Goal: Task Accomplishment & Management: Complete application form

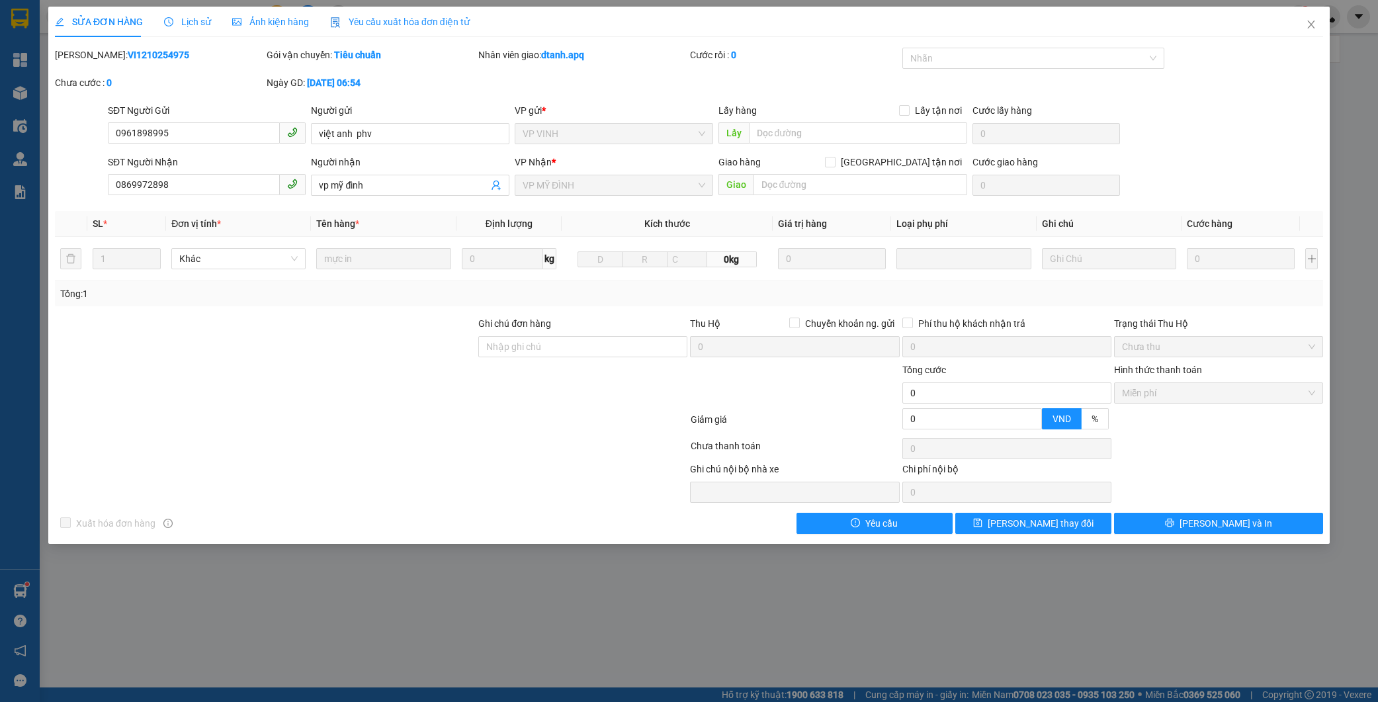
click at [1316, 25] on icon "close" at bounding box center [1311, 24] width 11 height 11
click at [1309, 25] on div "ttthuy.apq 1" at bounding box center [1265, 16] width 91 height 23
click at [156, 11] on input "0869972898" at bounding box center [151, 16] width 156 height 15
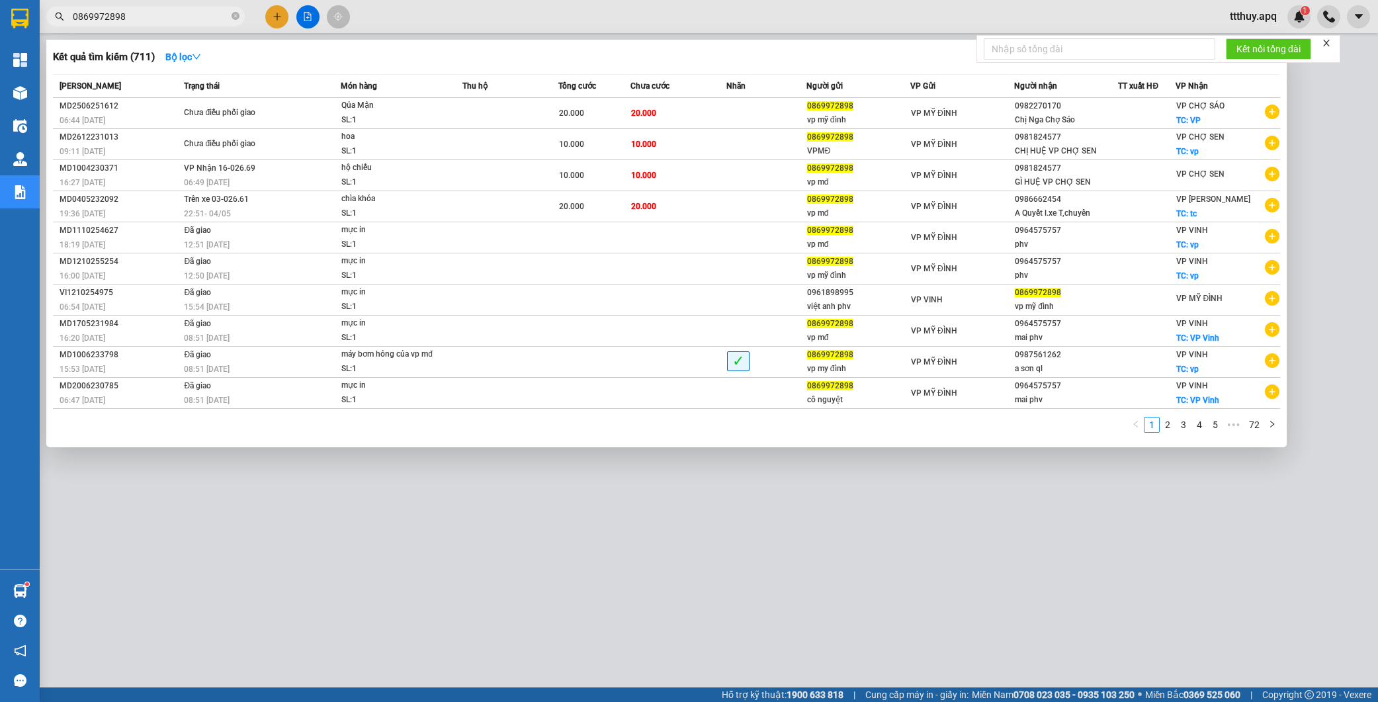
click at [156, 11] on input "0869972898" at bounding box center [151, 16] width 156 height 15
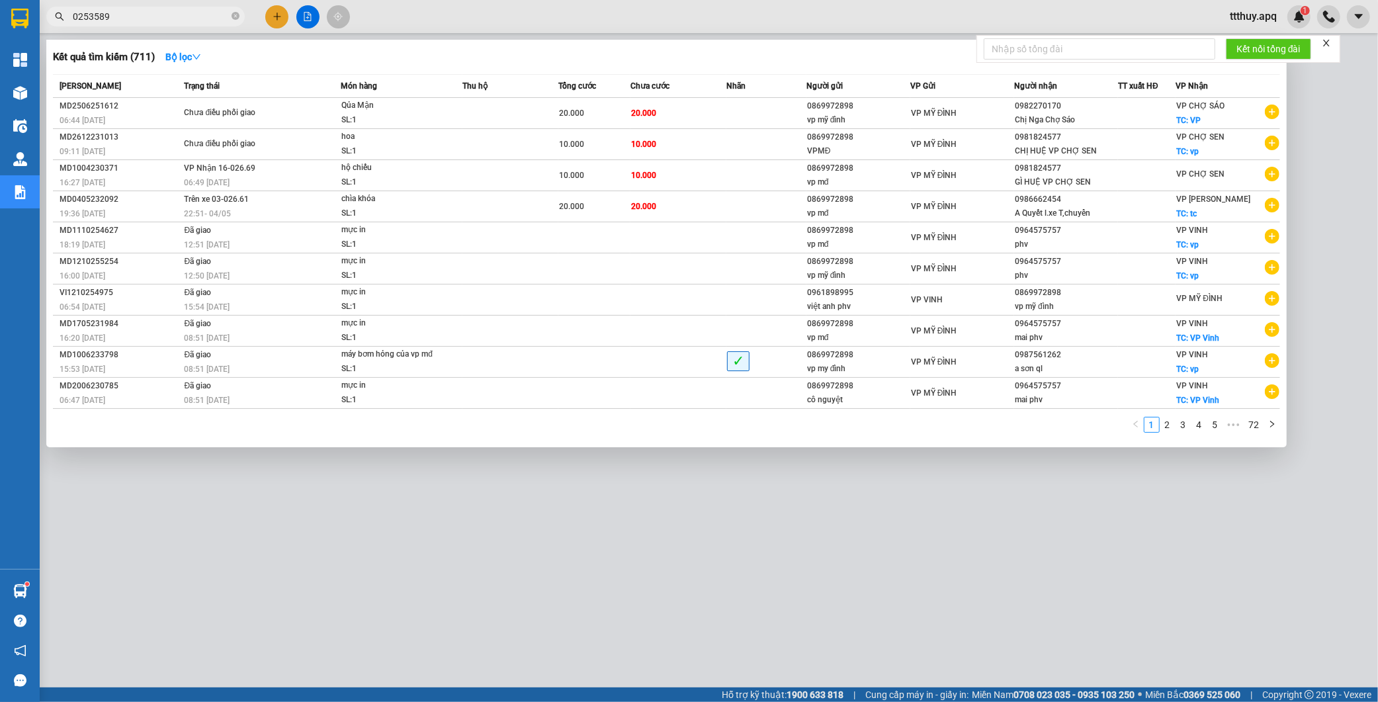
type input "0253589"
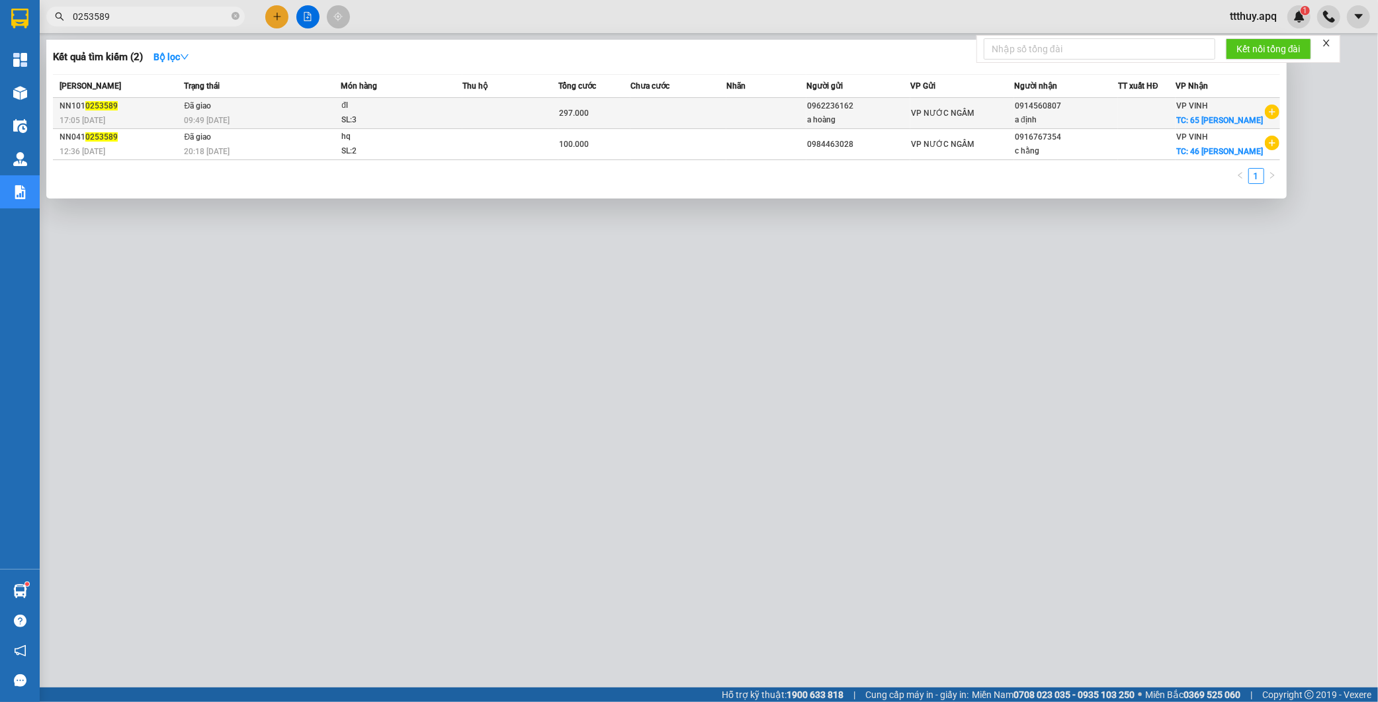
click at [412, 113] on div "SL: 3" at bounding box center [390, 120] width 99 height 15
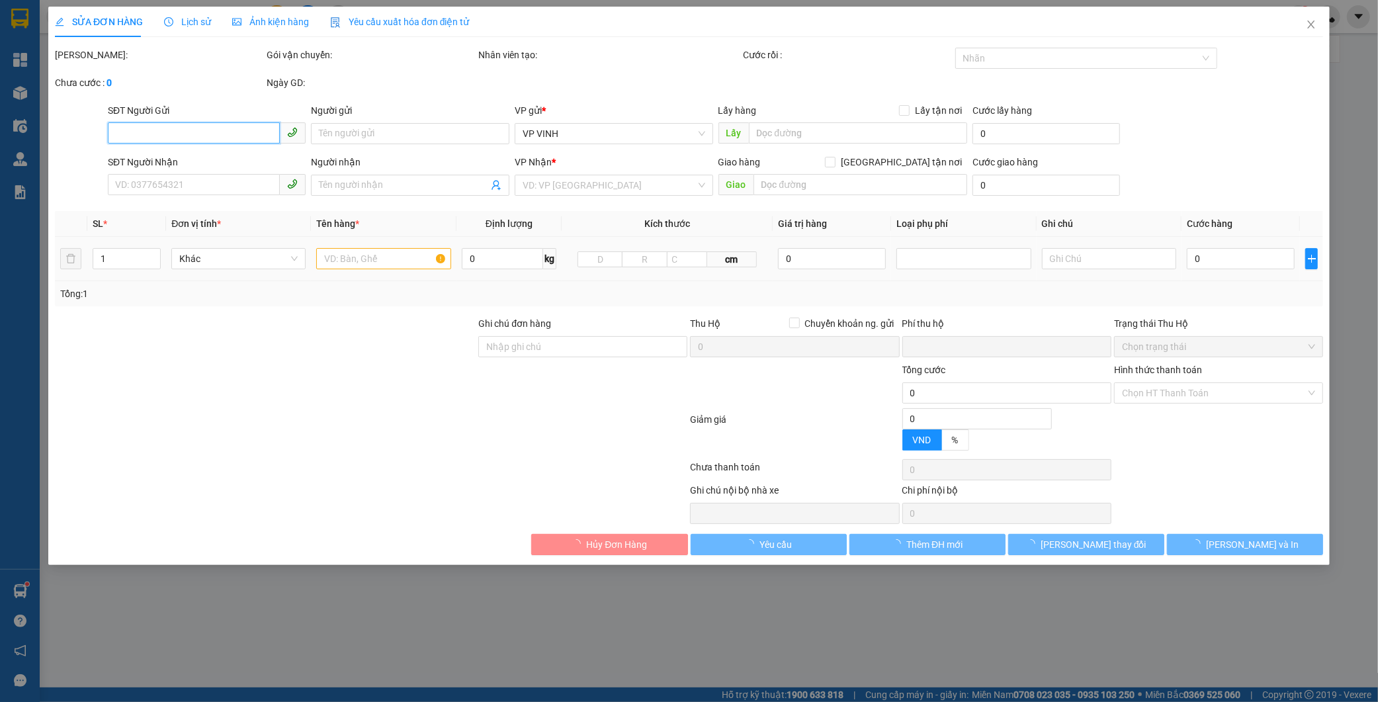
type input "0962236162"
type input "a hoàng"
type input "0914560807"
type input "a định"
checkbox input "true"
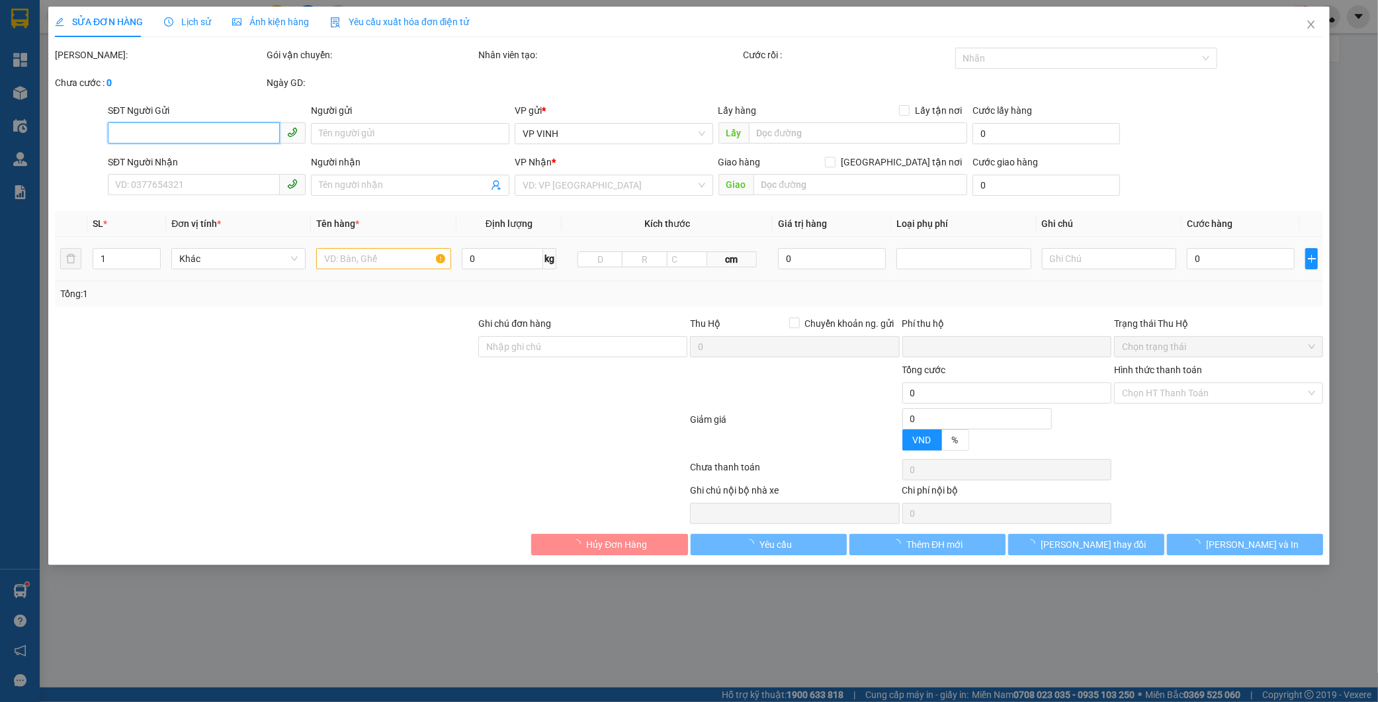
type input "65 [PERSON_NAME]"
type input "0"
type input "297.000"
type input "10"
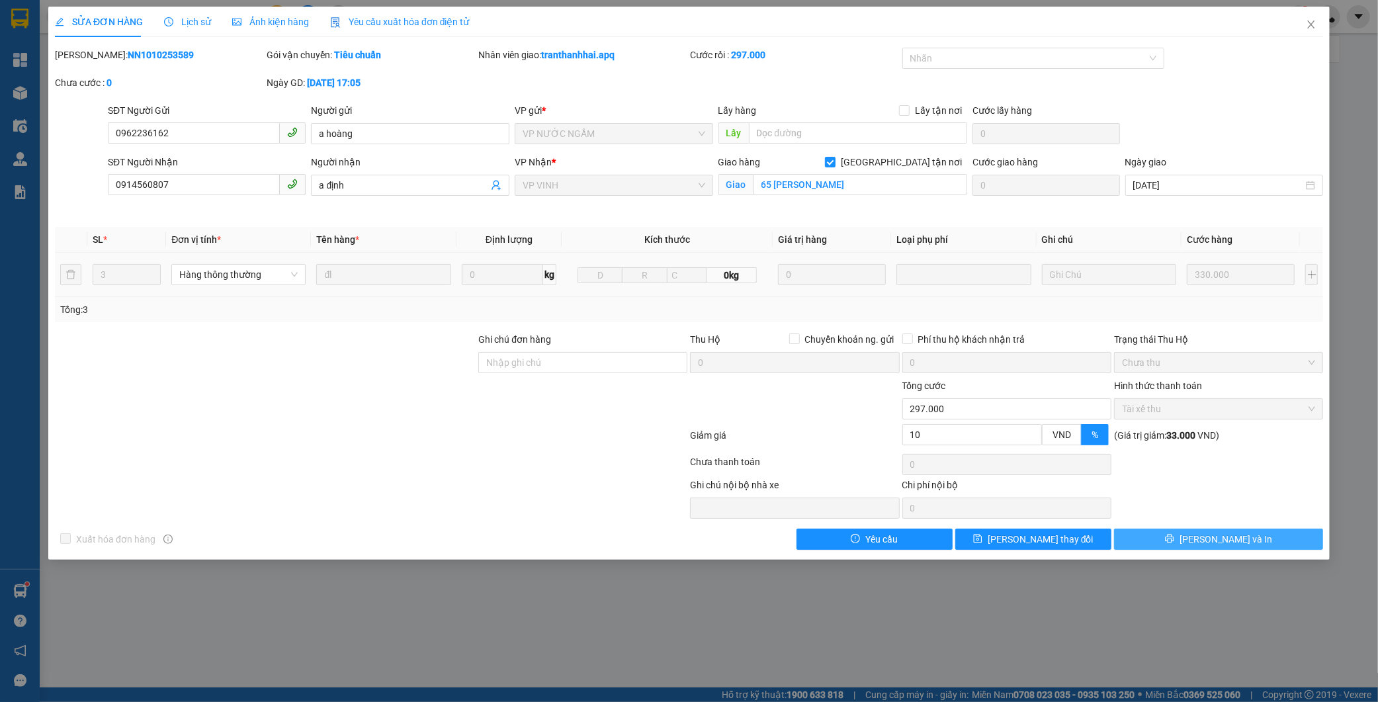
click at [1155, 540] on button "[PERSON_NAME] và In" at bounding box center [1218, 539] width 209 height 21
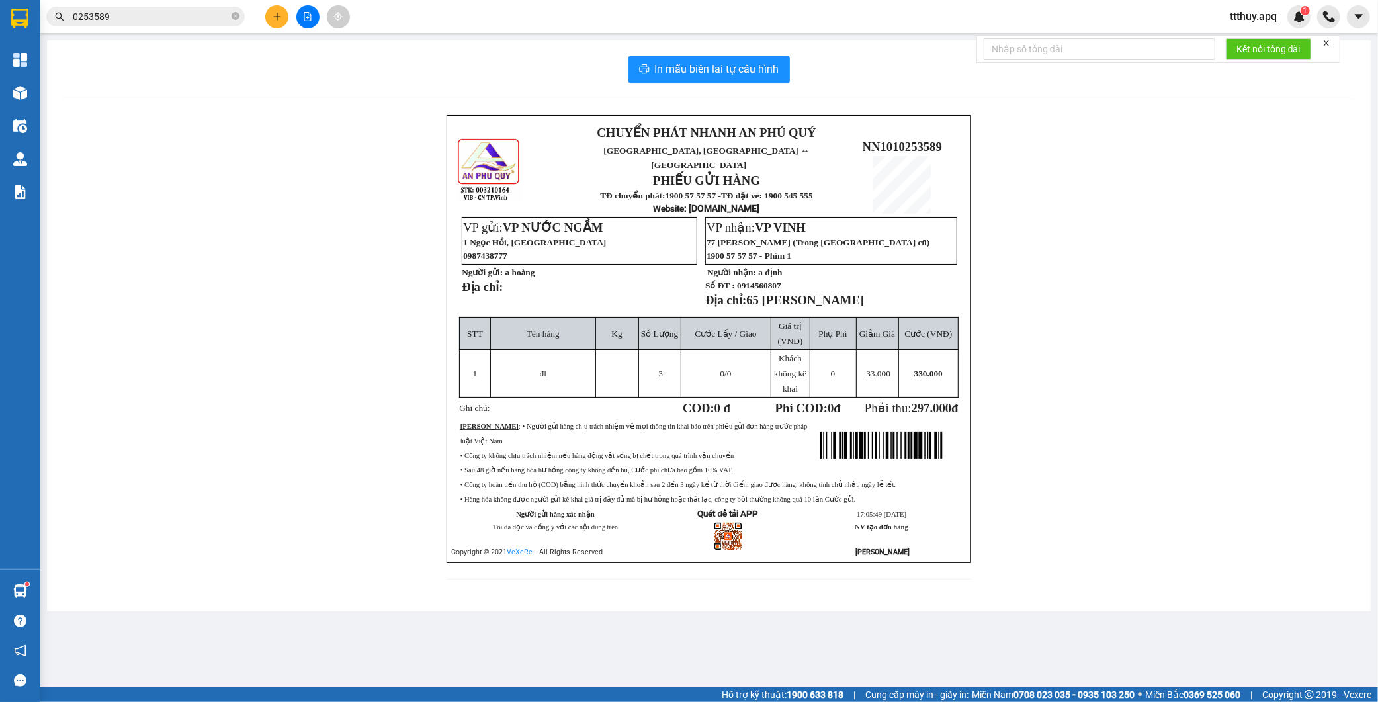
click at [151, 16] on input "0253589" at bounding box center [151, 16] width 156 height 15
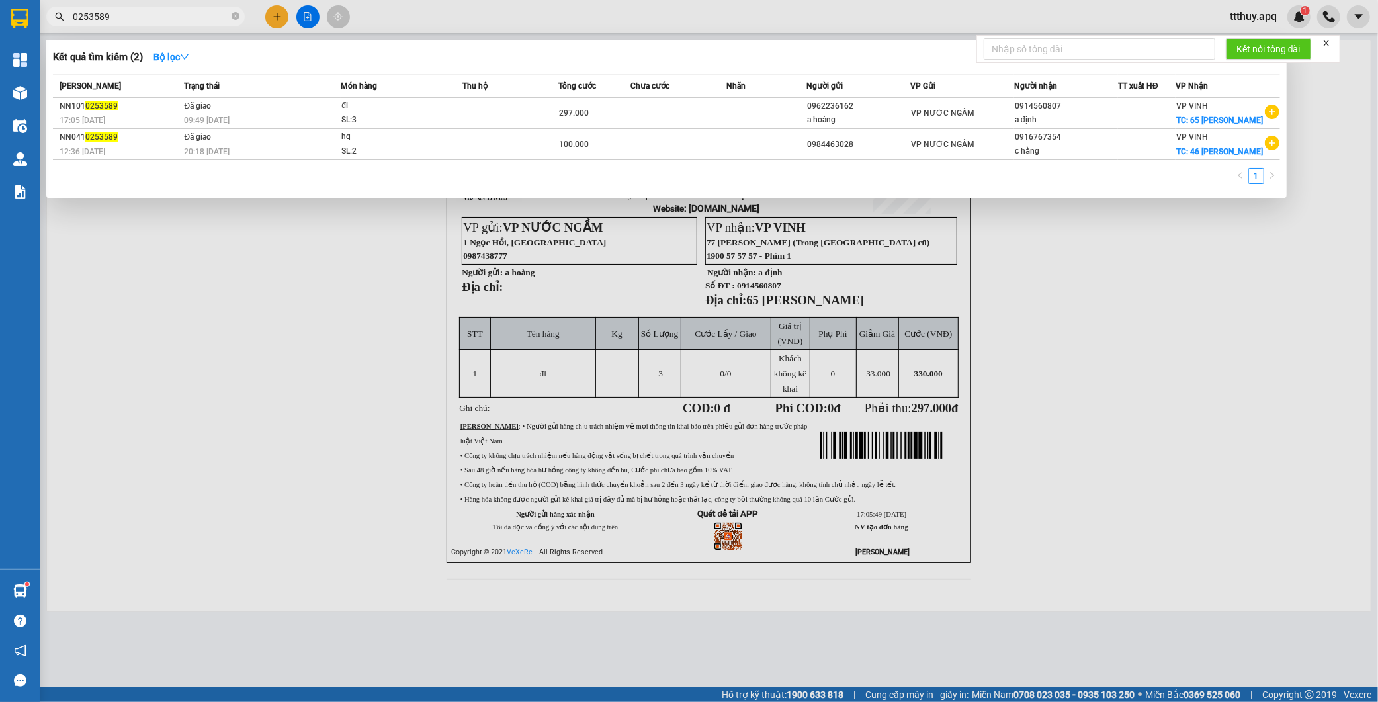
click at [151, 16] on input "0253589" at bounding box center [151, 16] width 156 height 15
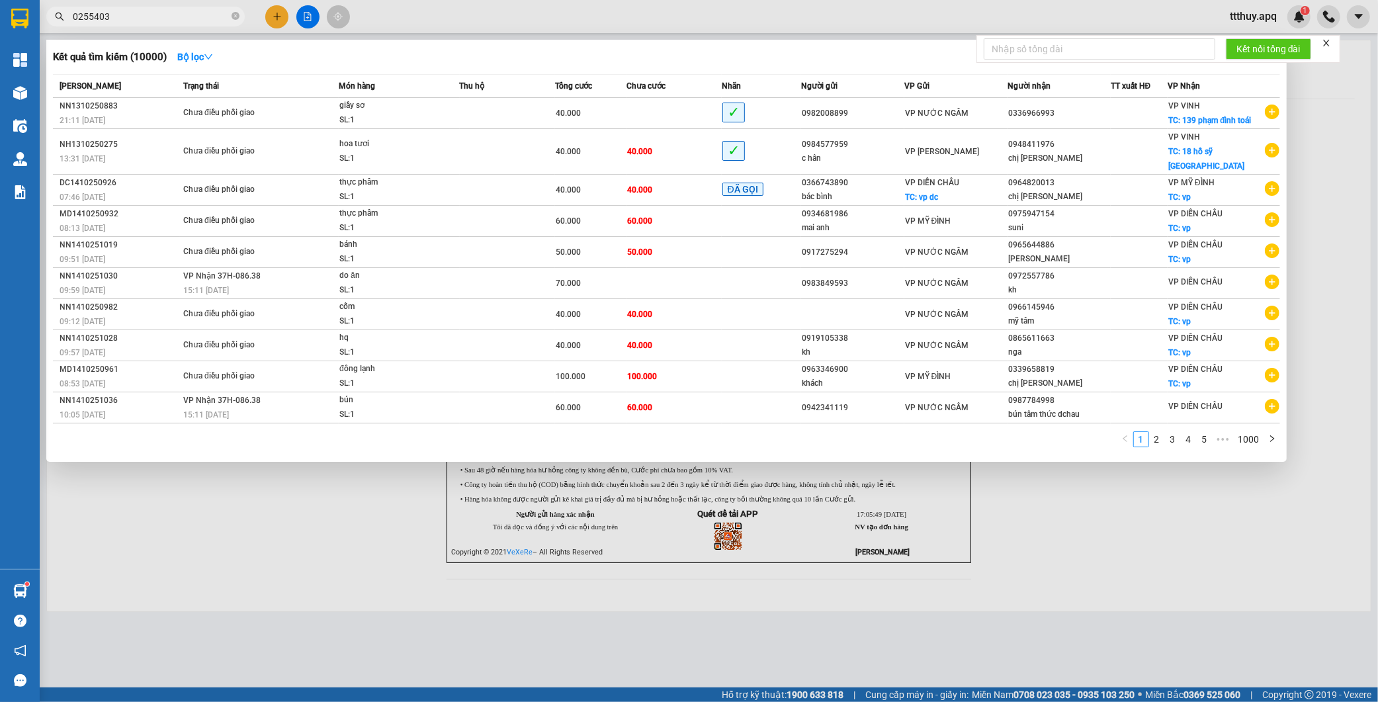
type input "0255403"
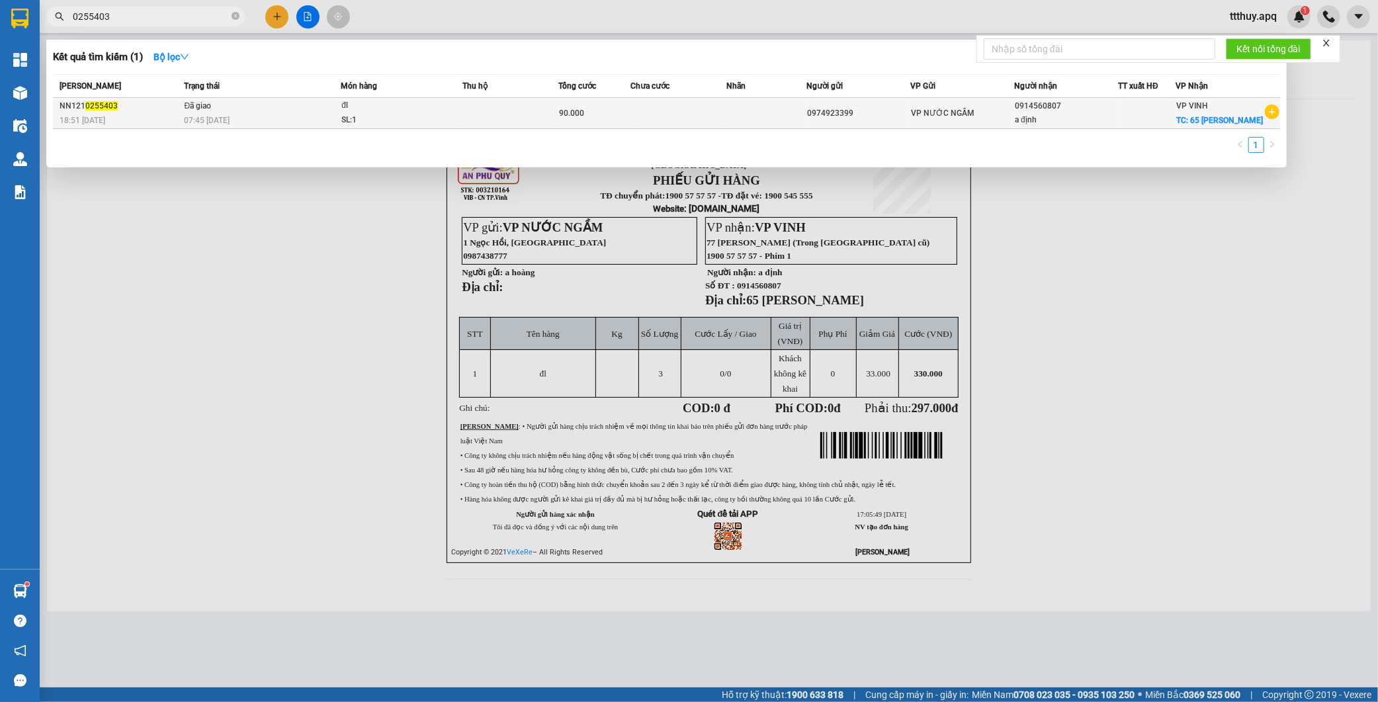
click at [330, 104] on td "Đã giao 07:45 [DATE]" at bounding box center [261, 113] width 160 height 31
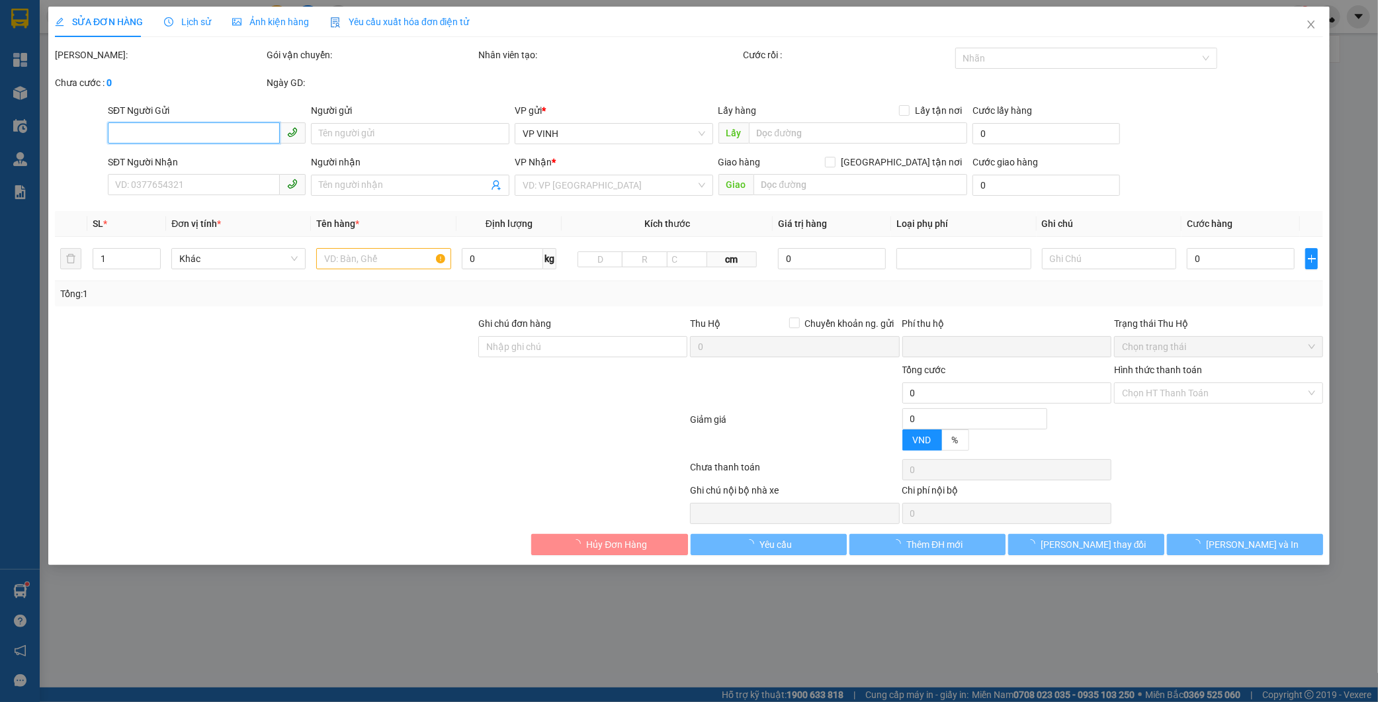
type input "0974923399"
type input "0914560807"
type input "a định"
checkbox input "true"
type input "65 [PERSON_NAME]"
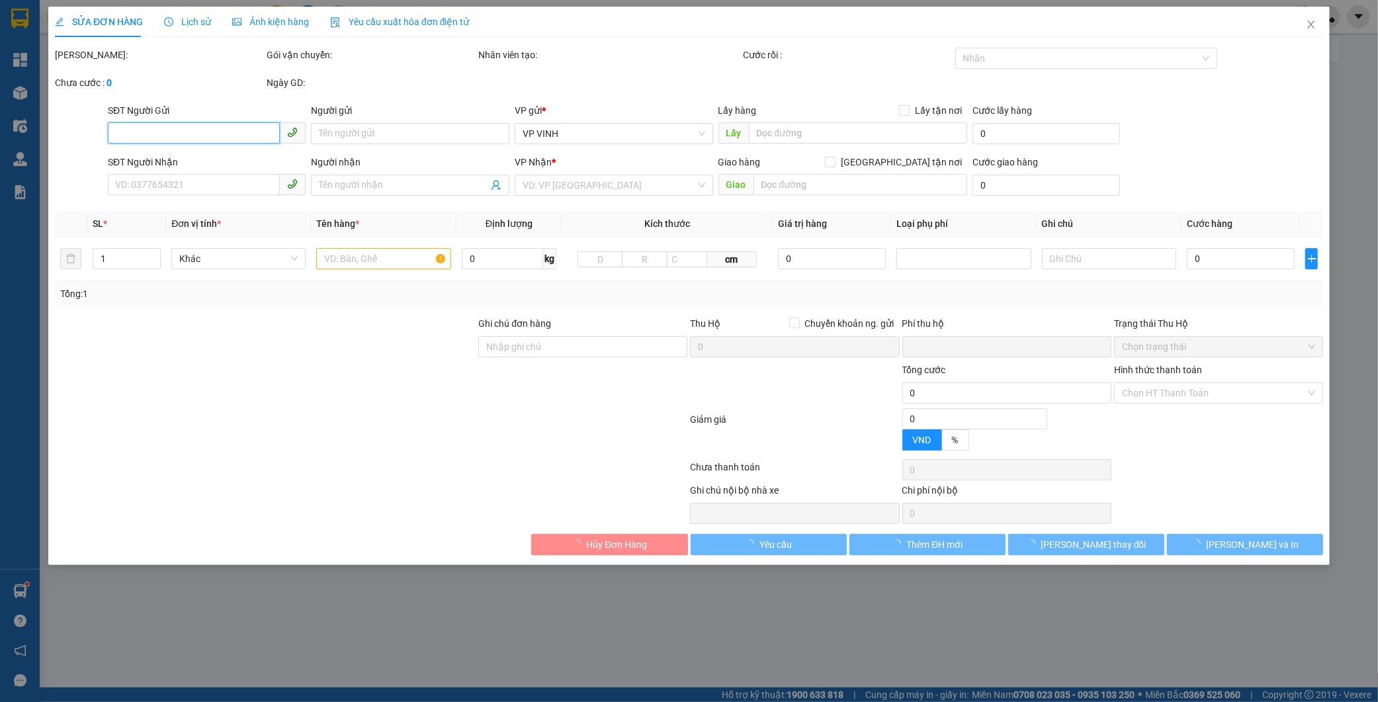
type input "0"
type input "90.000"
type input "10"
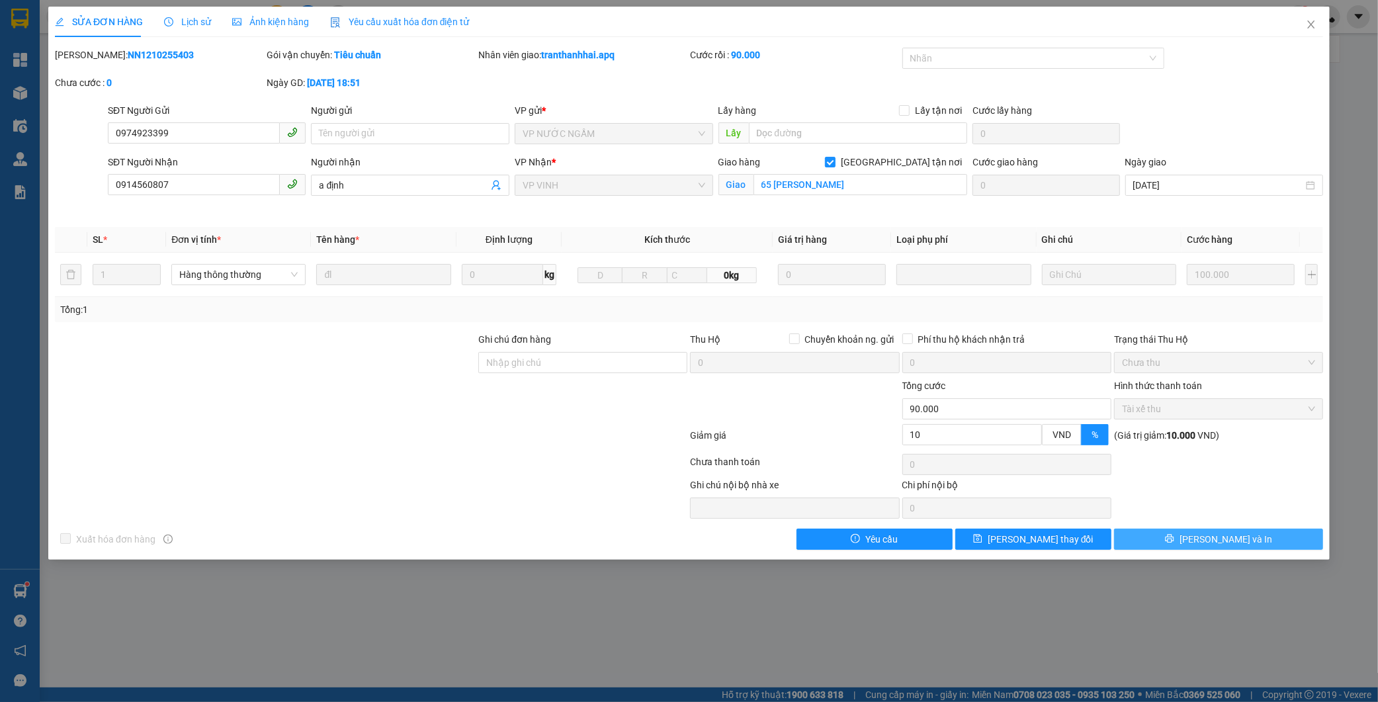
click at [1149, 536] on button "[PERSON_NAME] và In" at bounding box center [1218, 539] width 209 height 21
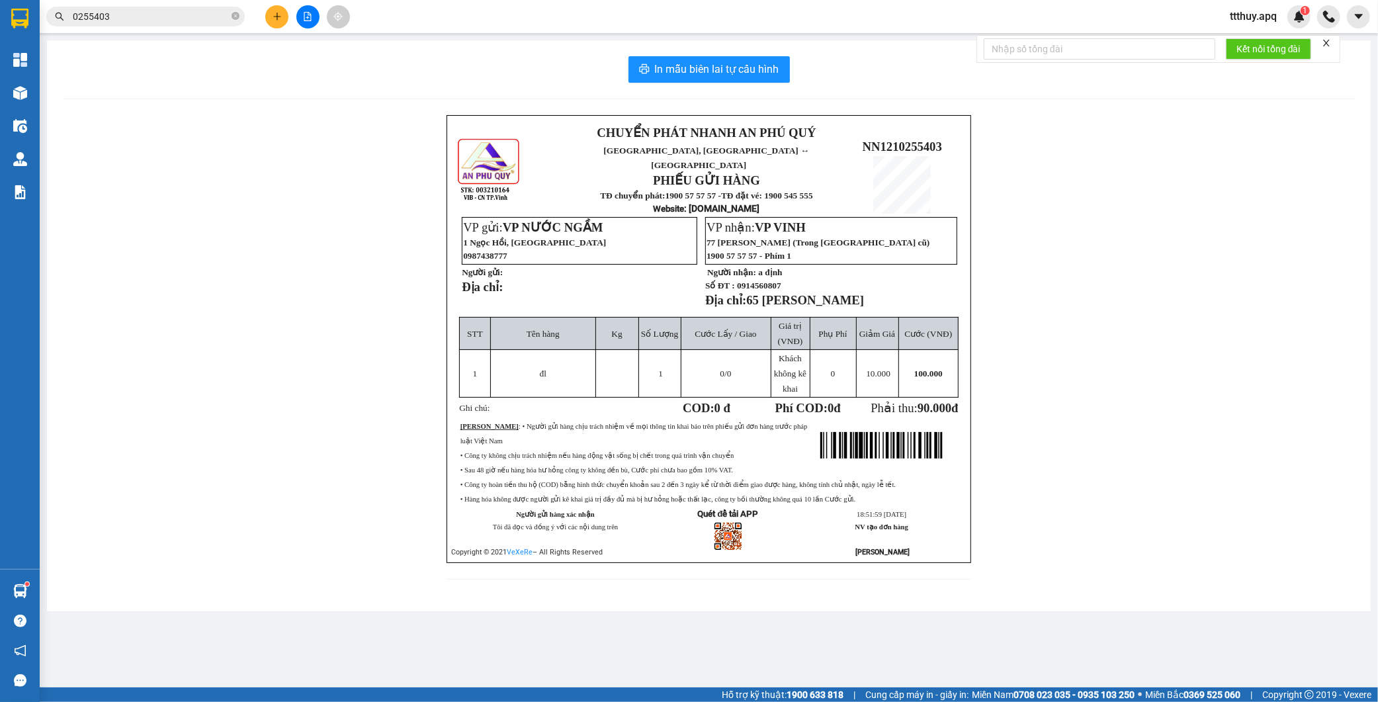
click at [154, 21] on input "0255403" at bounding box center [151, 16] width 156 height 15
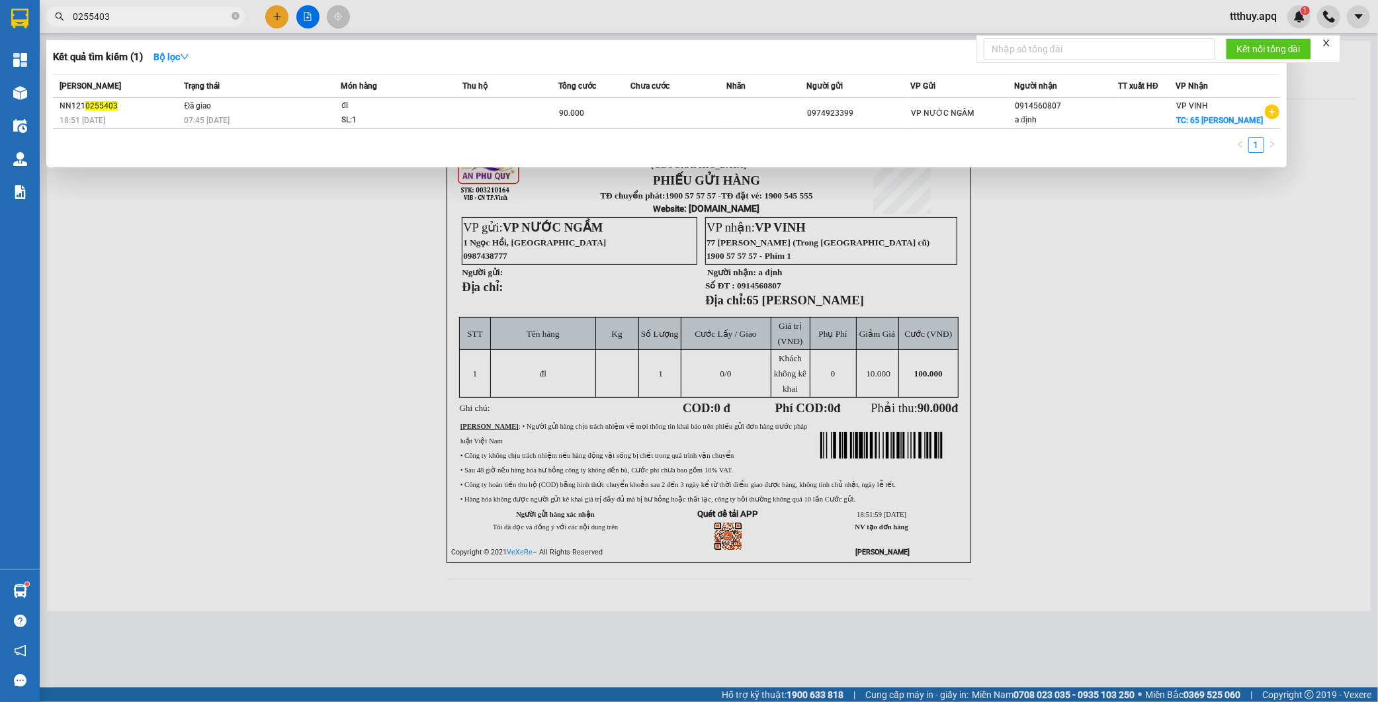
click at [153, 23] on input "0255403" at bounding box center [151, 16] width 156 height 15
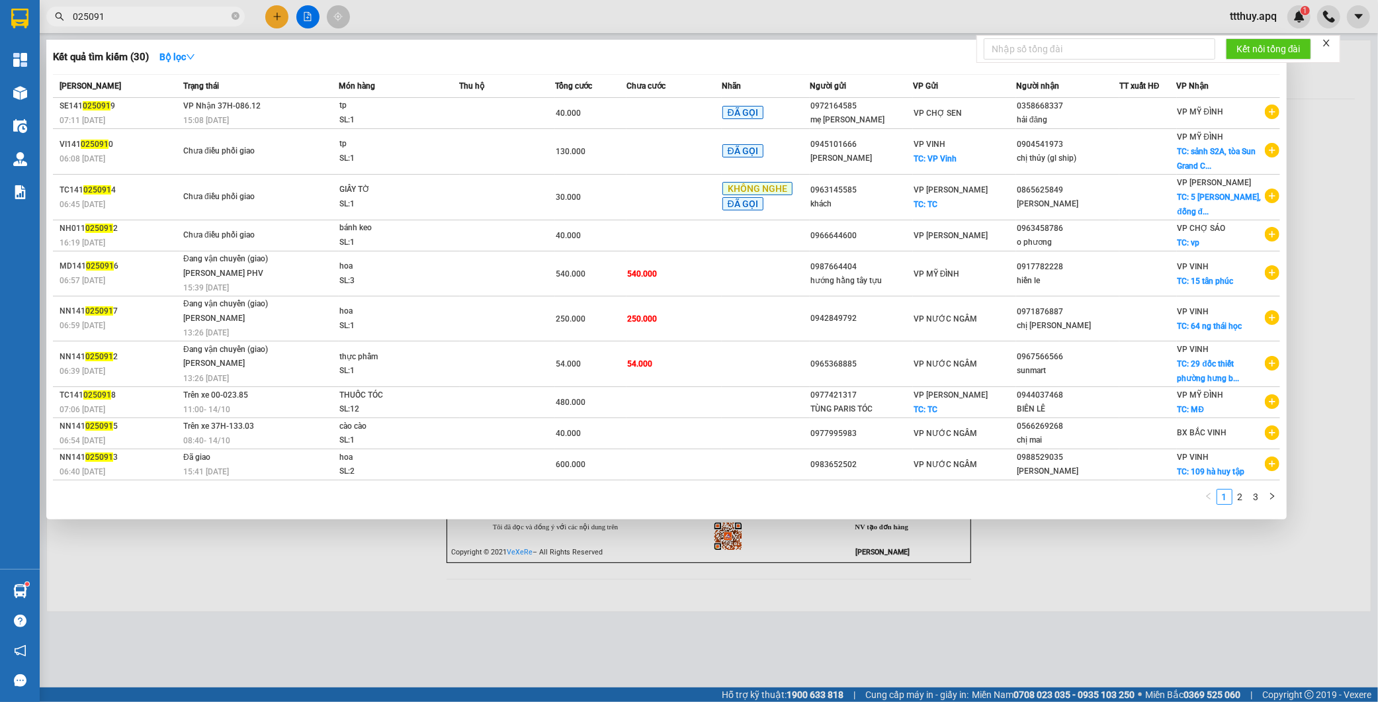
click at [87, 17] on input "025091" at bounding box center [151, 16] width 156 height 15
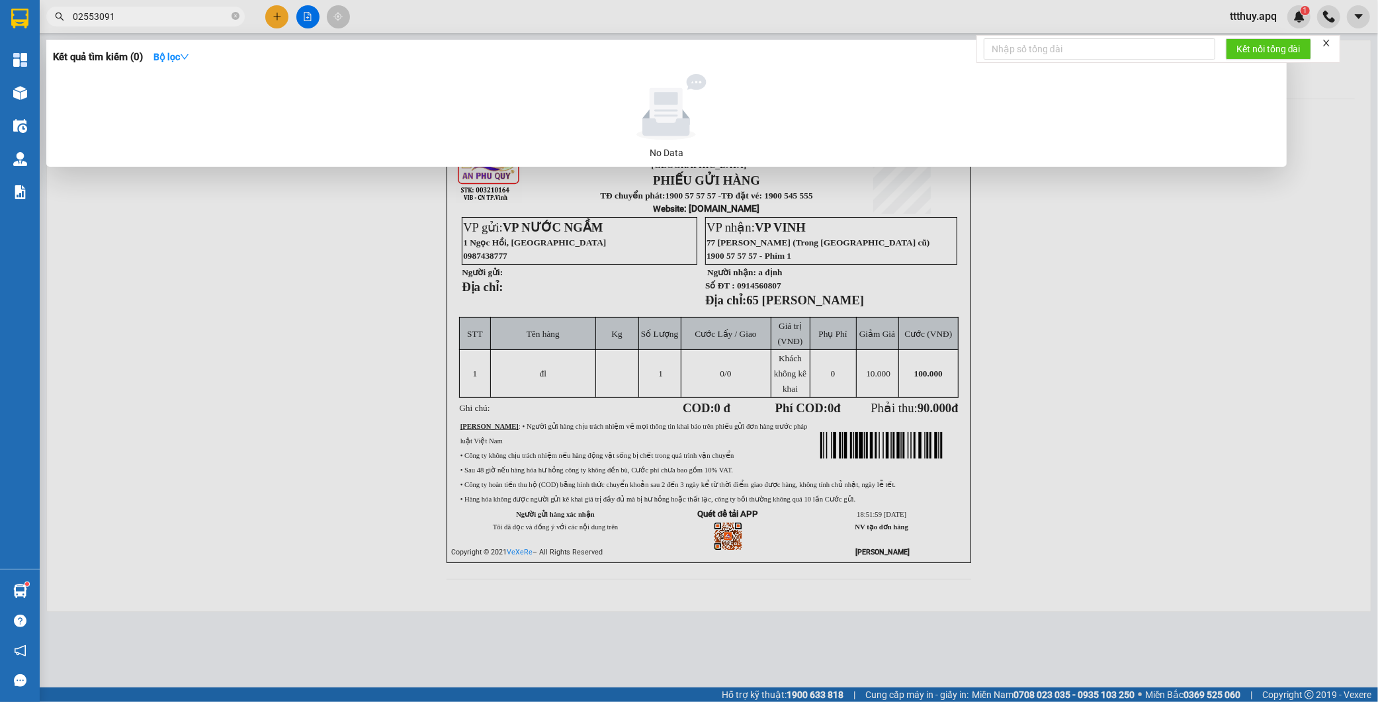
type input "0255091"
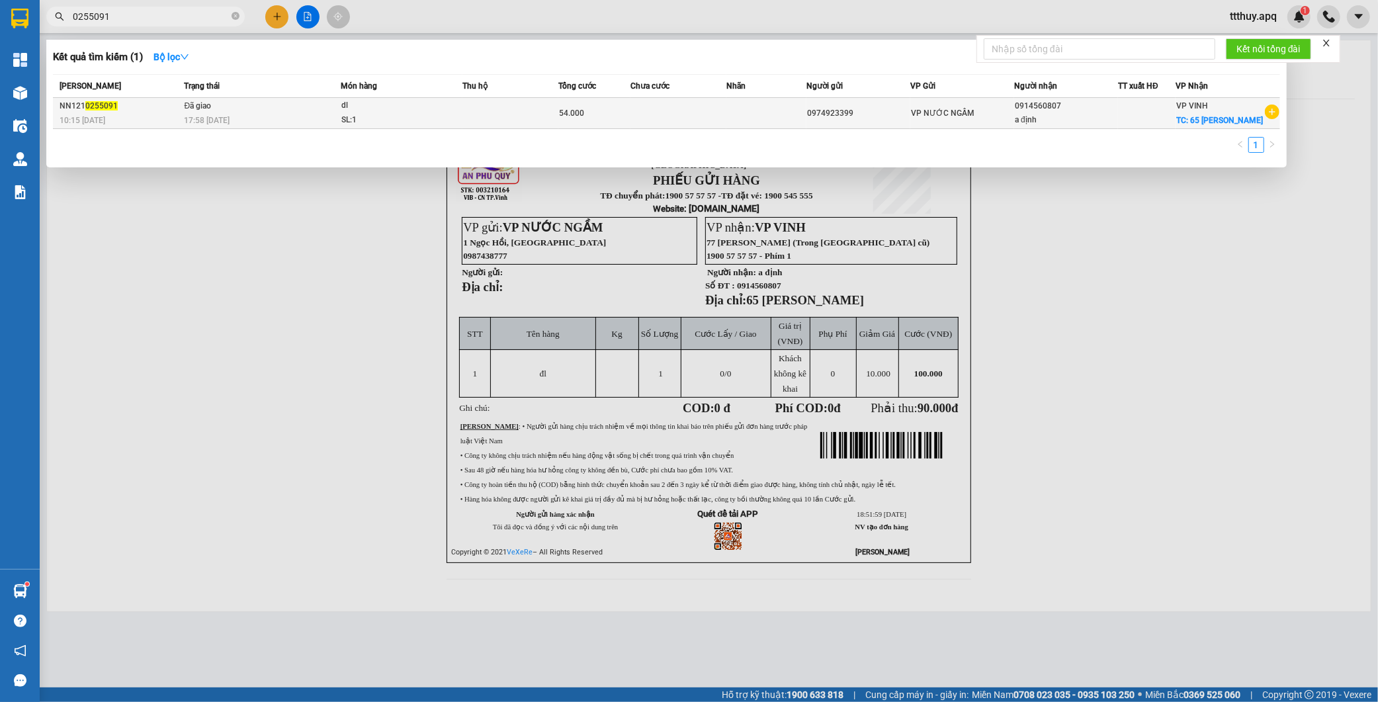
click at [383, 111] on div "dl" at bounding box center [390, 106] width 99 height 15
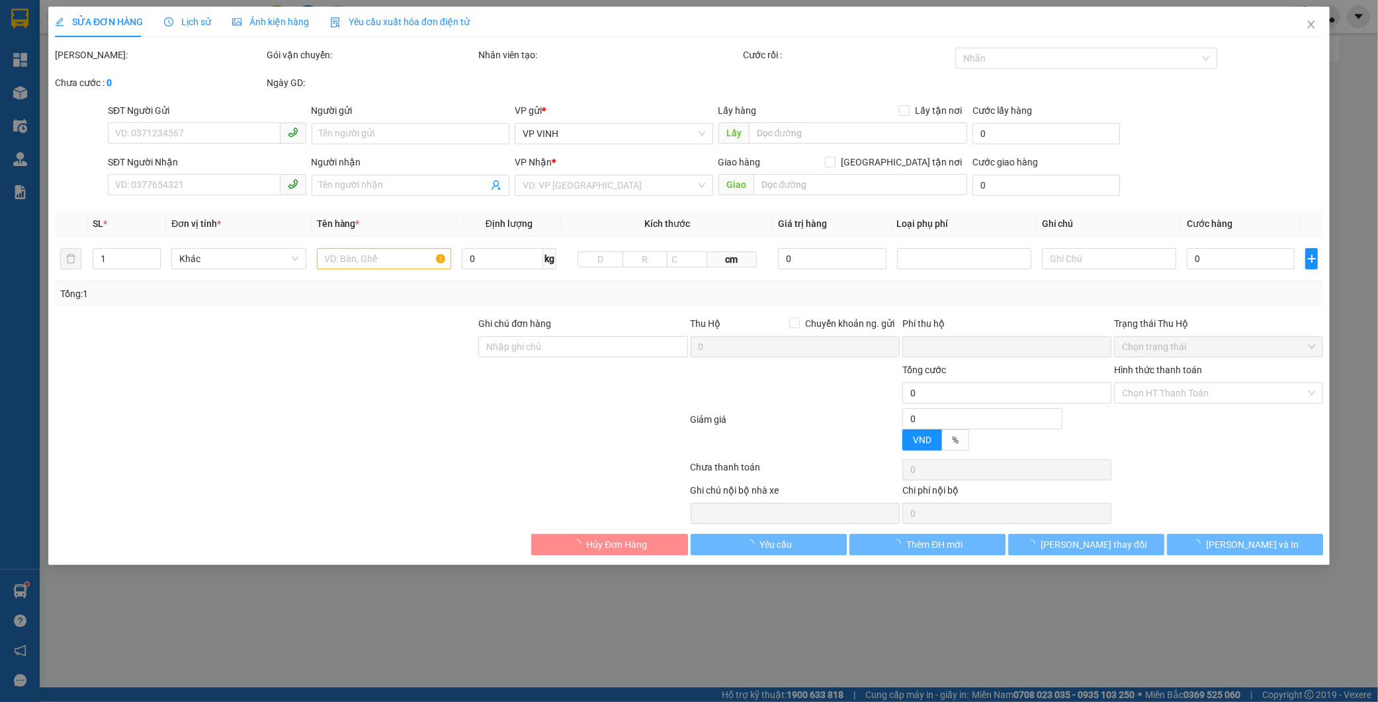
type input "0974923399"
type input "0914560807"
type input "a định"
checkbox input "true"
type input "65 [PERSON_NAME]"
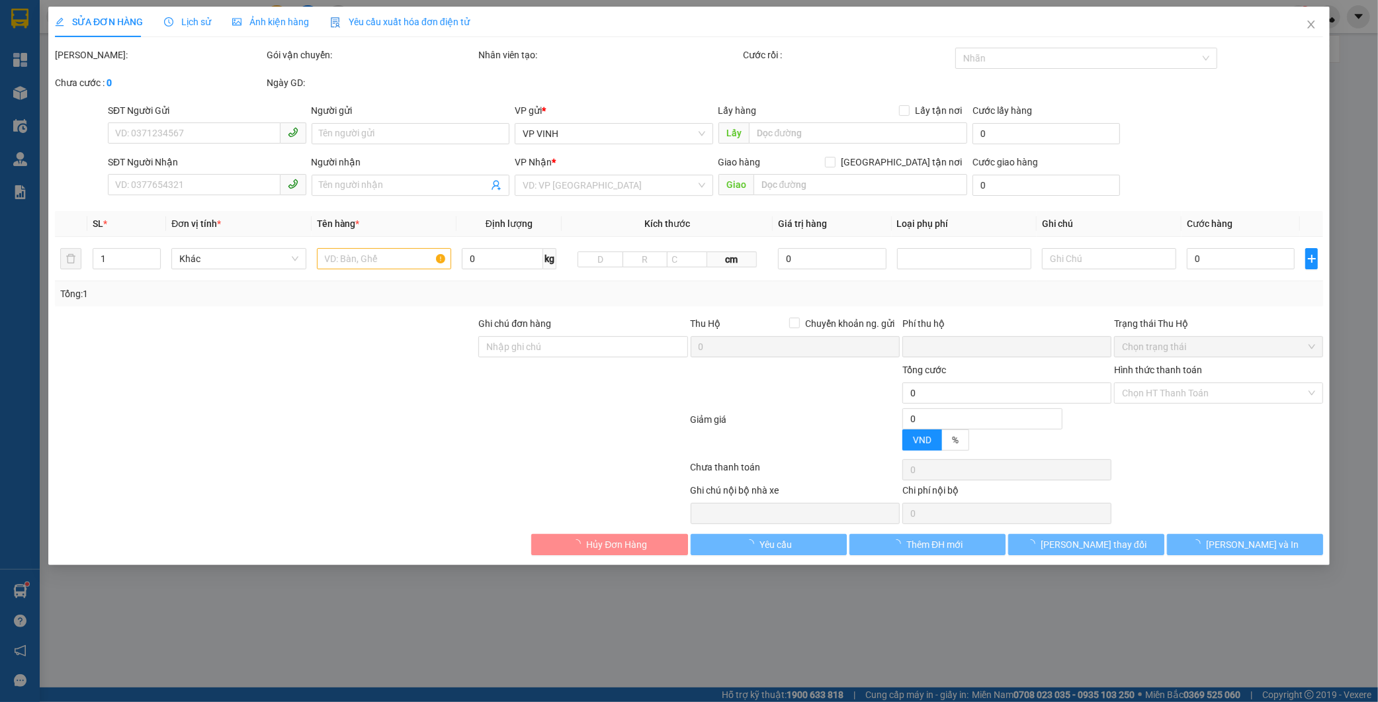
type input "0"
type input "54.000"
type input "10"
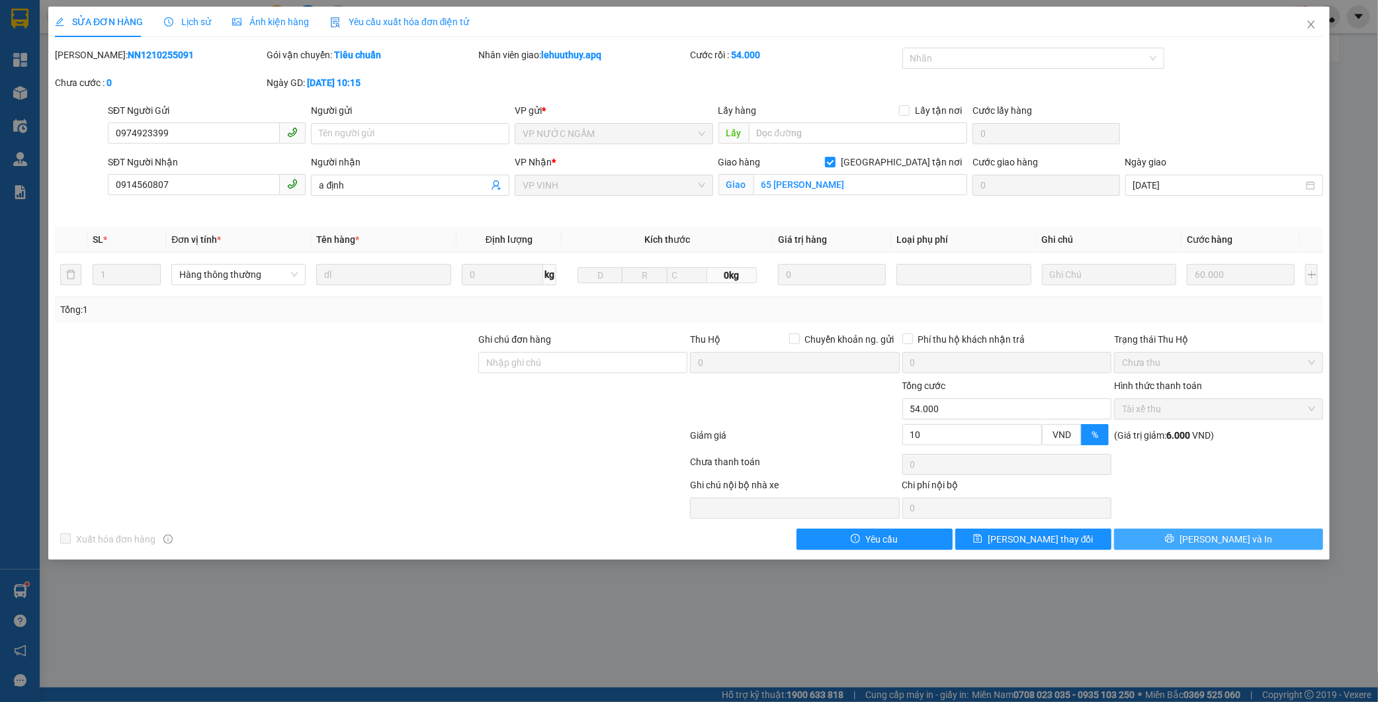
click at [1190, 537] on button "[PERSON_NAME] và In" at bounding box center [1218, 539] width 209 height 21
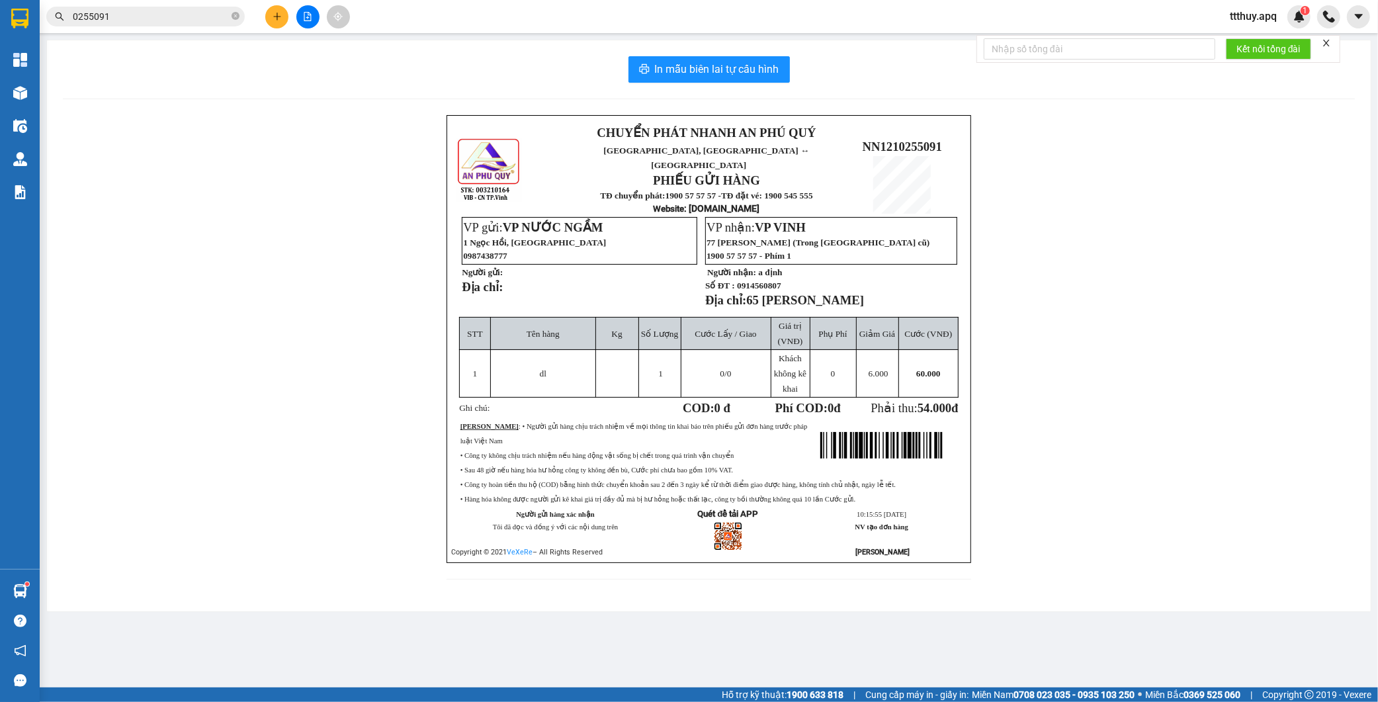
click at [170, 13] on input "0255091" at bounding box center [151, 16] width 156 height 15
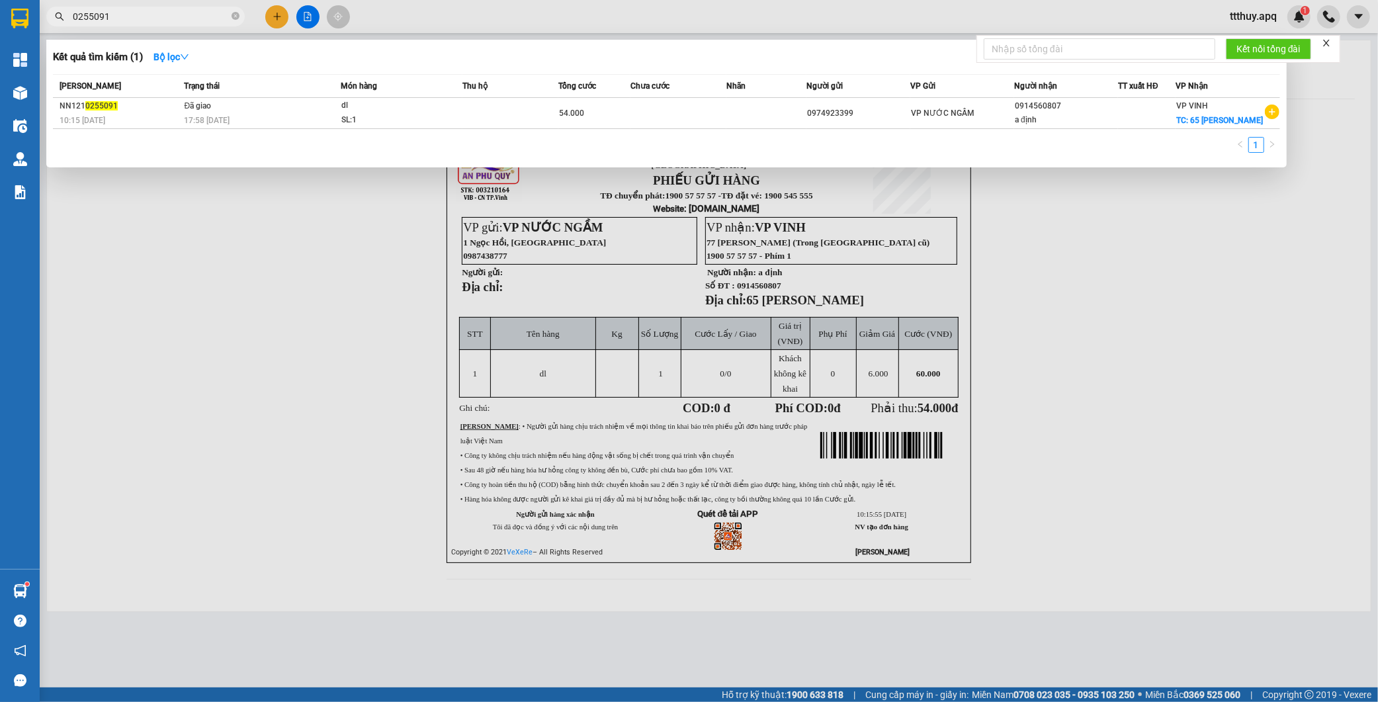
paste input "0912128229"
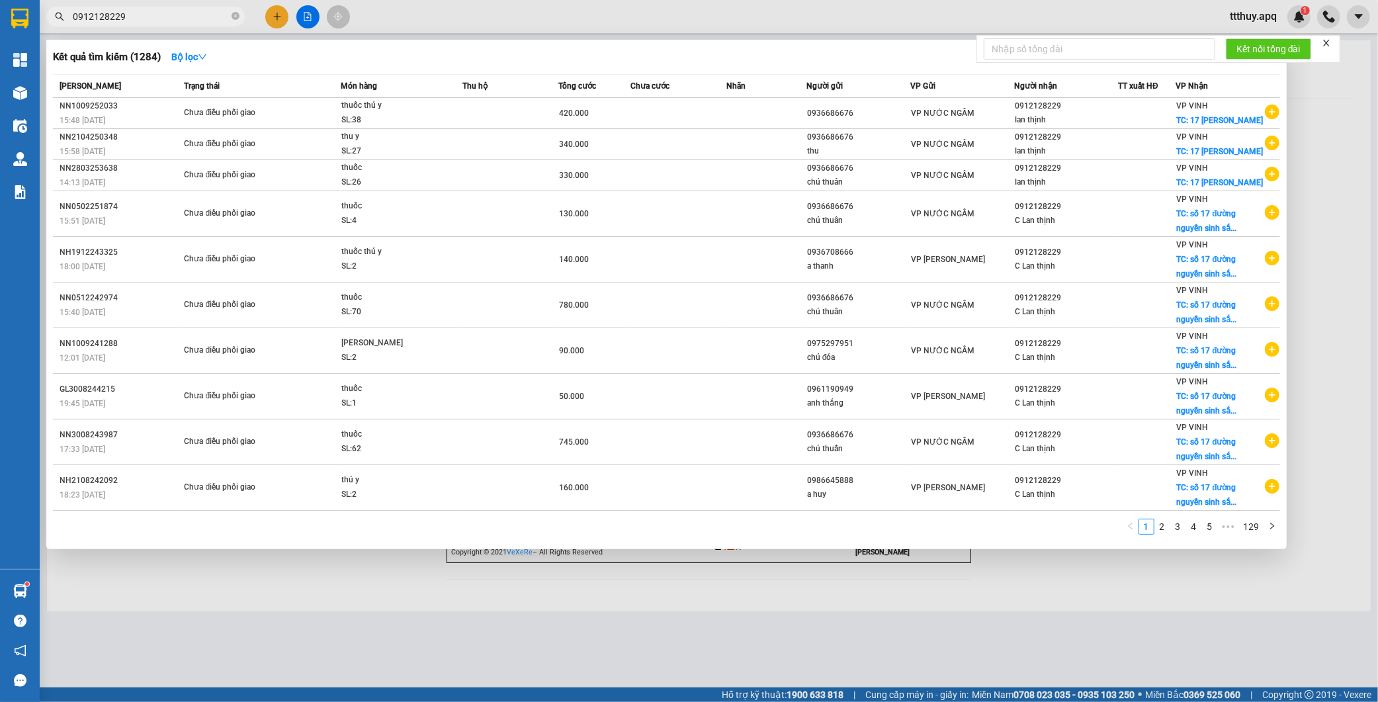
type input "0912128229"
click at [1048, 631] on div at bounding box center [689, 351] width 1378 height 702
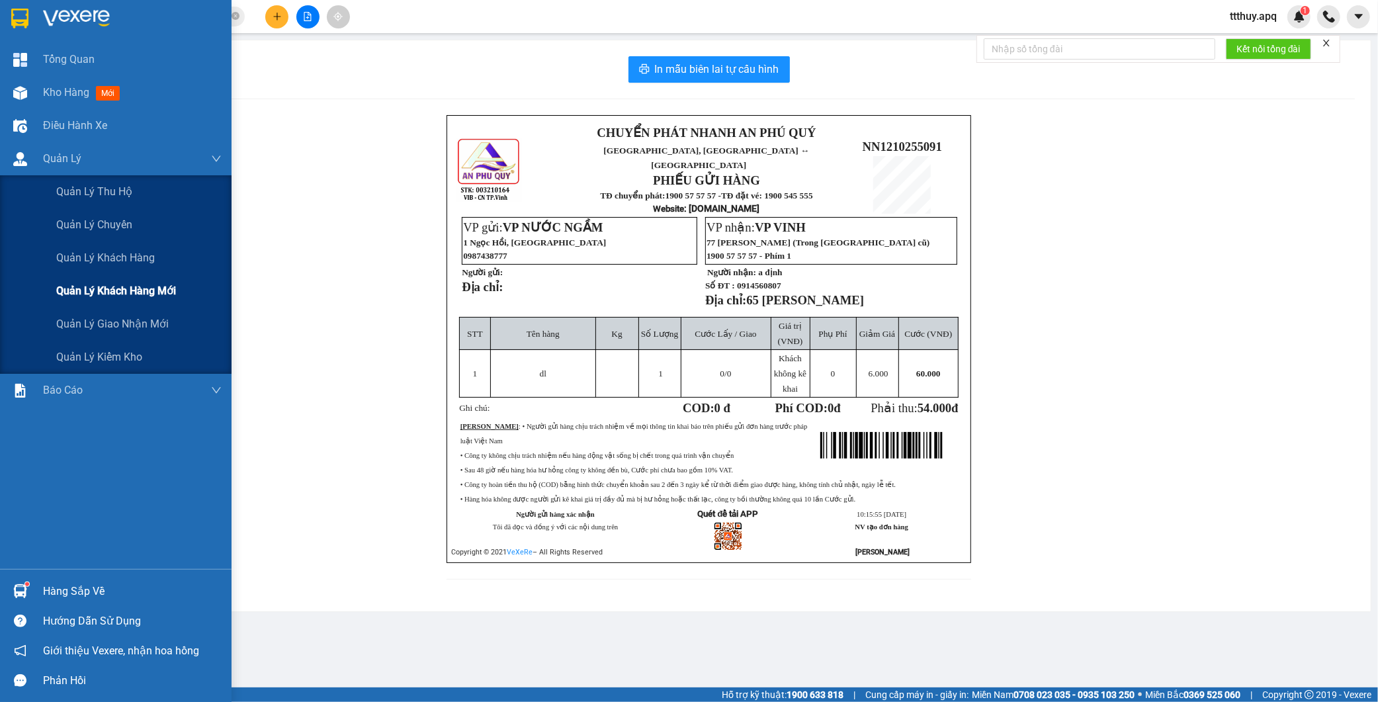
click at [132, 295] on span "Quản lý khách hàng mới" at bounding box center [116, 291] width 120 height 17
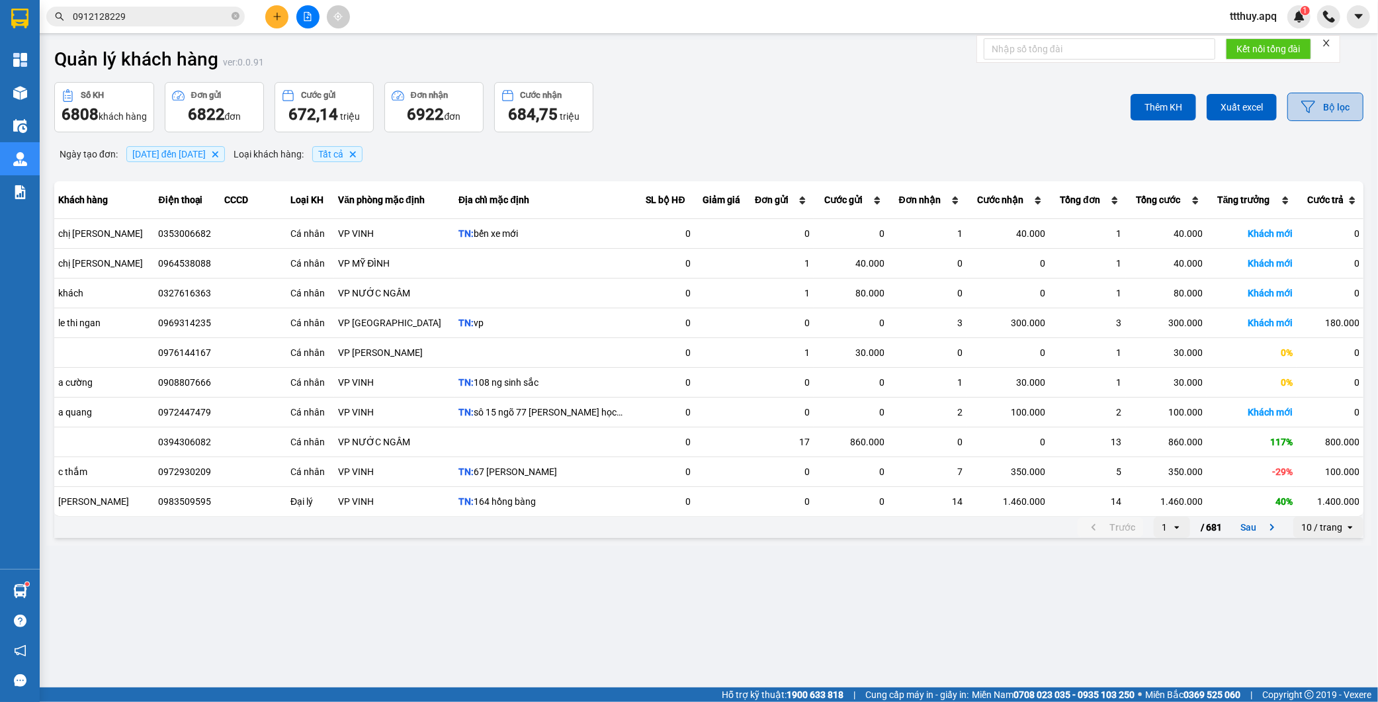
click at [1329, 106] on button "Bộ lọc" at bounding box center [1326, 107] width 76 height 28
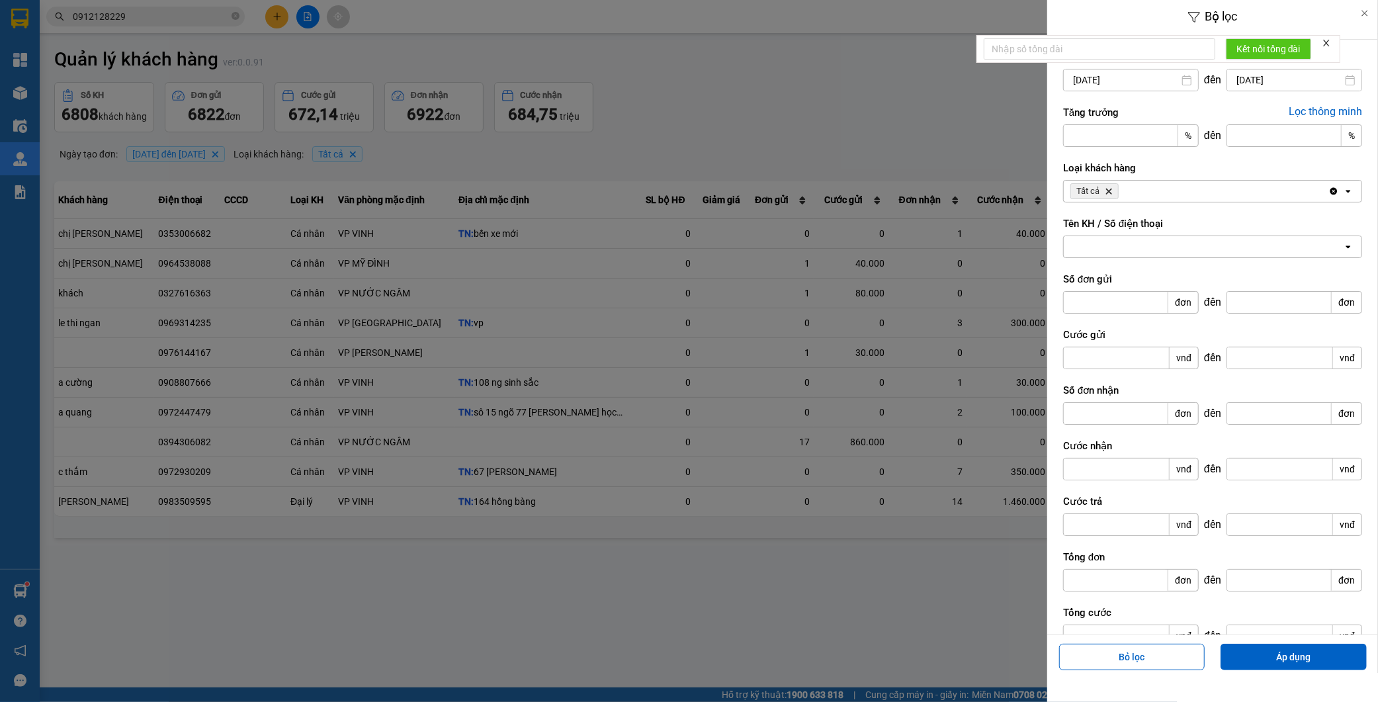
click at [1133, 546] on div "Bộ lọc Ngày tạo đơn [DATE] Press the down arrow key to interact with the calend…" at bounding box center [709, 546] width 1326 height 0
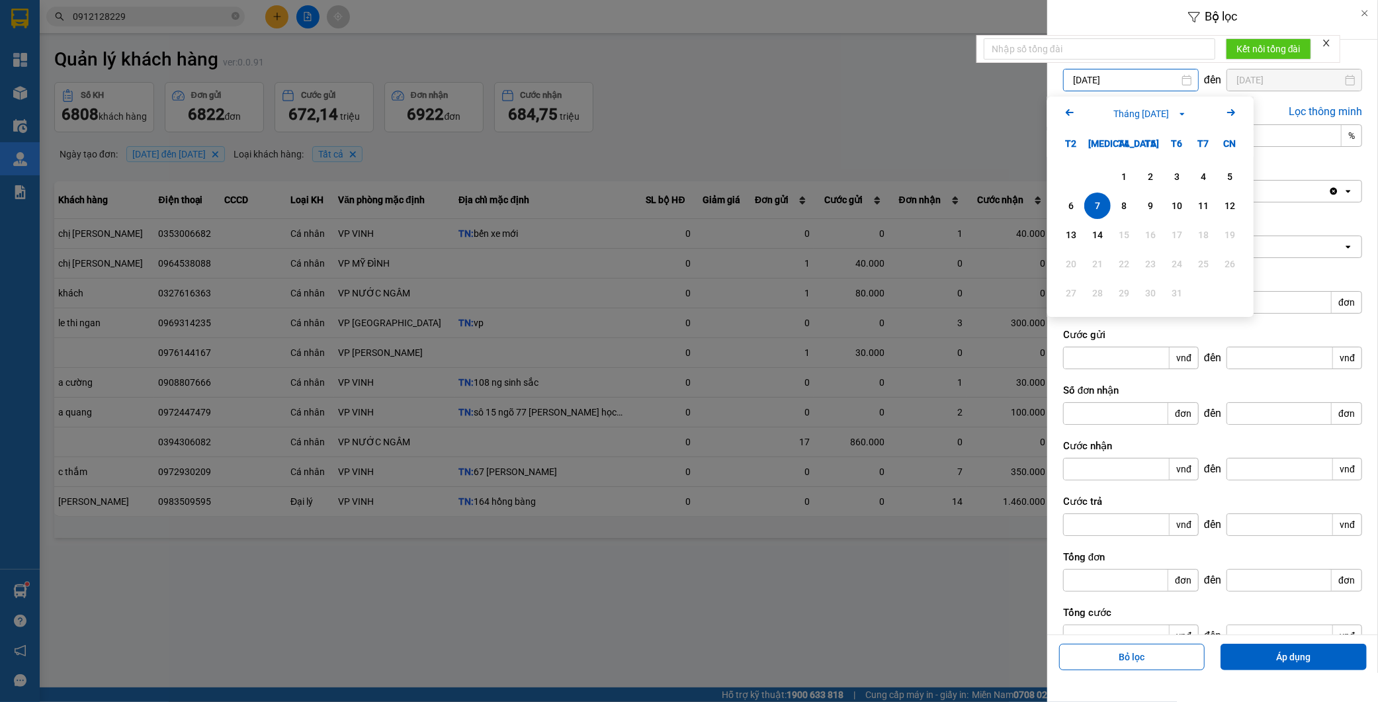
click at [1070, 109] on icon "Arrow Left" at bounding box center [1070, 113] width 16 height 16
click at [1179, 177] on div "1" at bounding box center [1177, 177] width 19 height 16
type input "[DATE]"
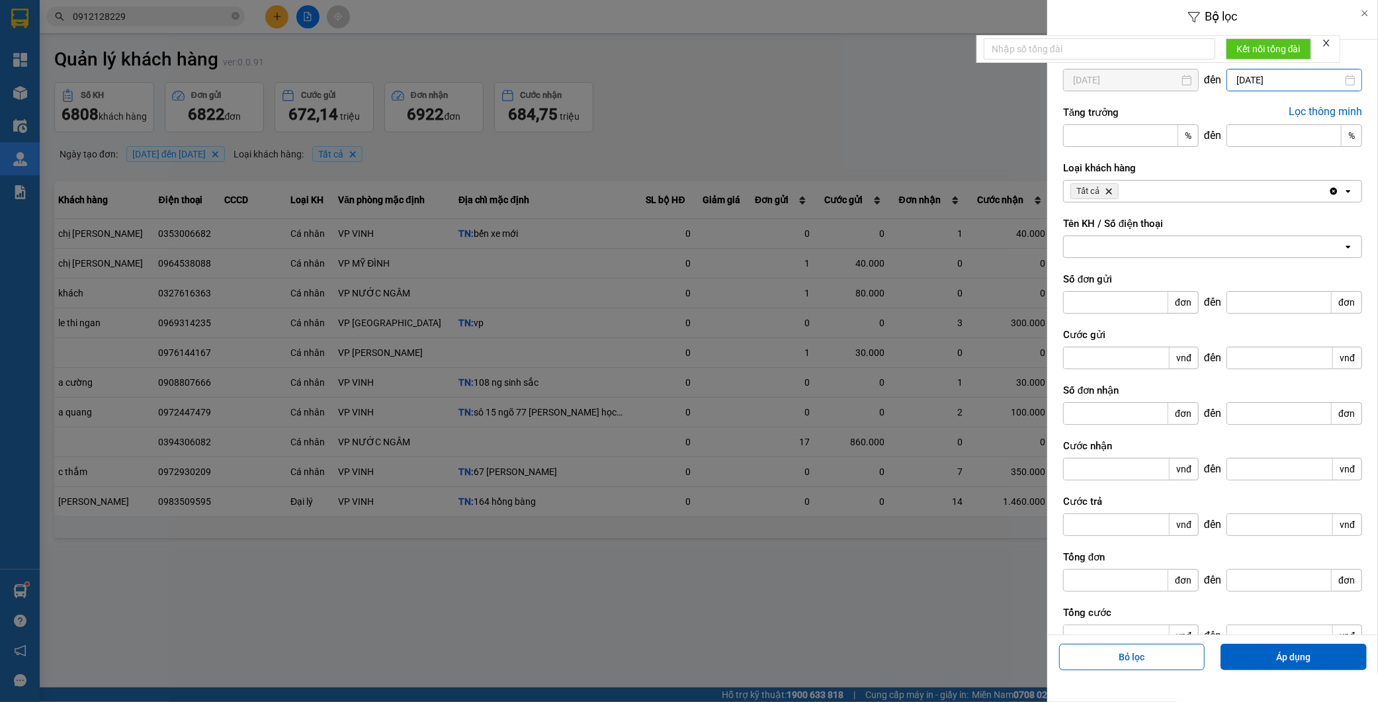
click at [1267, 546] on div "Bộ lọc Ngày tạo đơn [DATE] Press the down arrow key to interact with the calend…" at bounding box center [709, 546] width 1326 height 0
click at [1180, 114] on icon "Previous month." at bounding box center [1183, 112] width 8 height 7
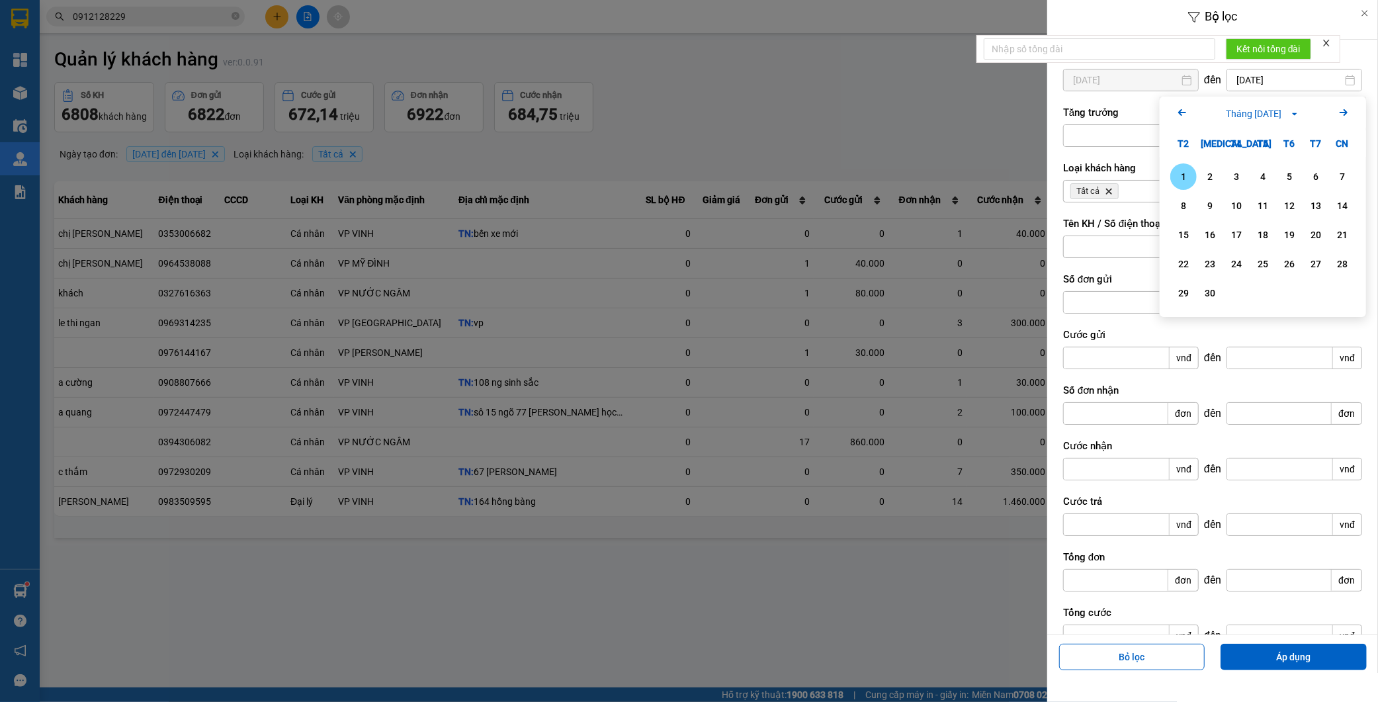
click at [1180, 114] on icon "Previous month." at bounding box center [1183, 112] width 8 height 7
click at [1341, 294] on div "31" at bounding box center [1342, 293] width 19 height 16
type input "[DATE]"
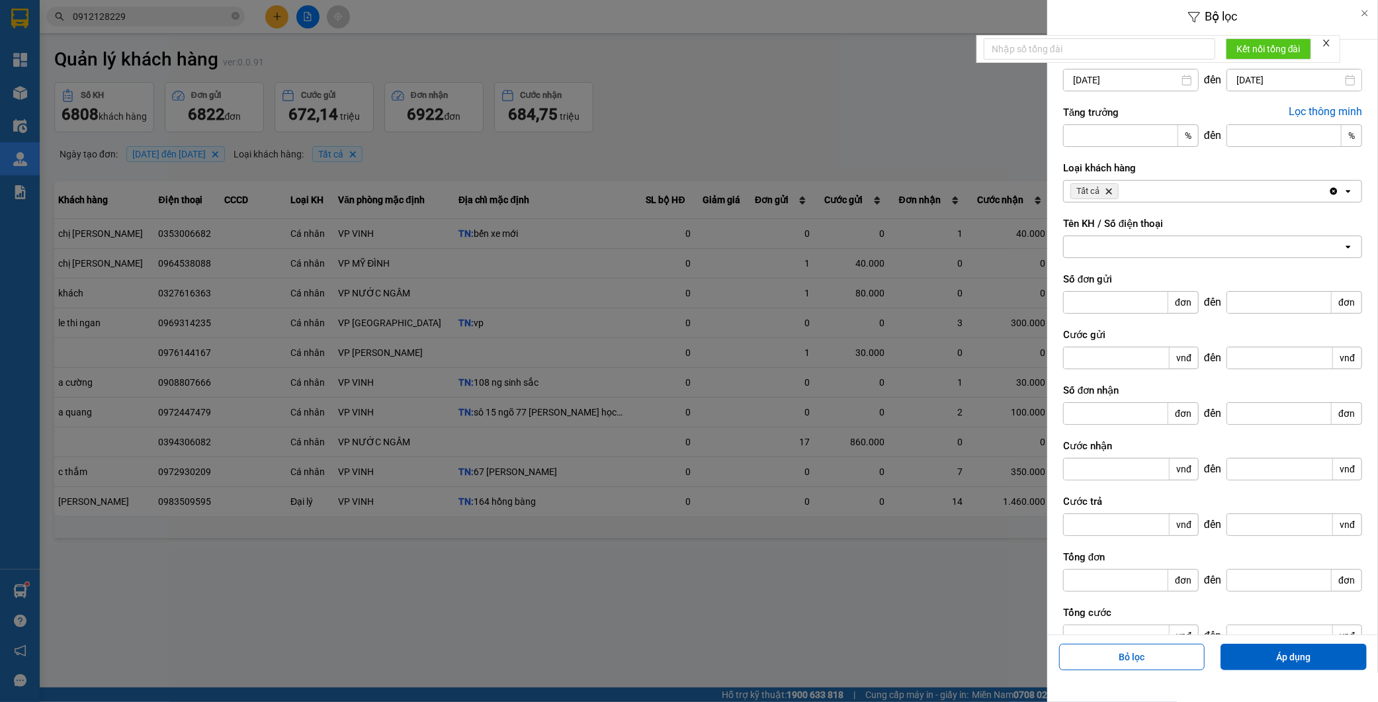
click at [1121, 247] on div at bounding box center [1203, 246] width 279 height 21
paste input "0912128229"
type input "0912128229"
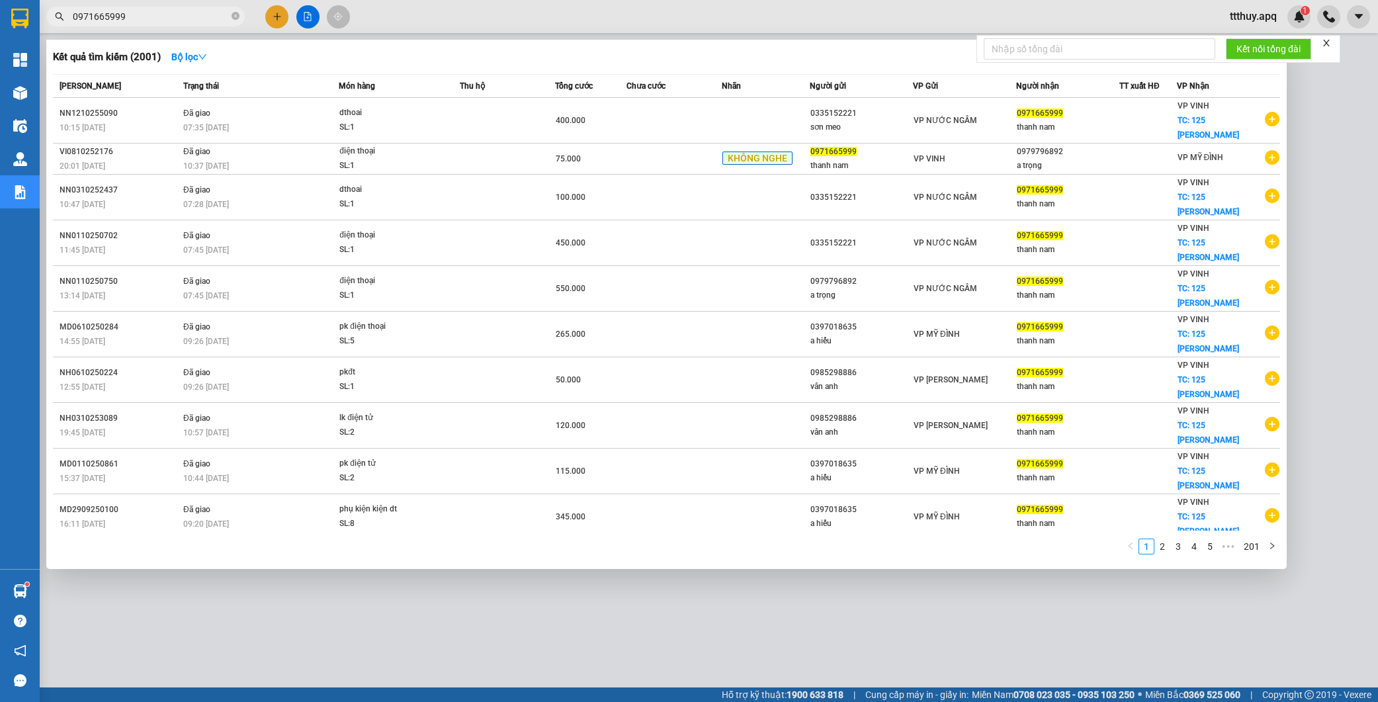
click at [1231, 541] on div at bounding box center [689, 351] width 1378 height 702
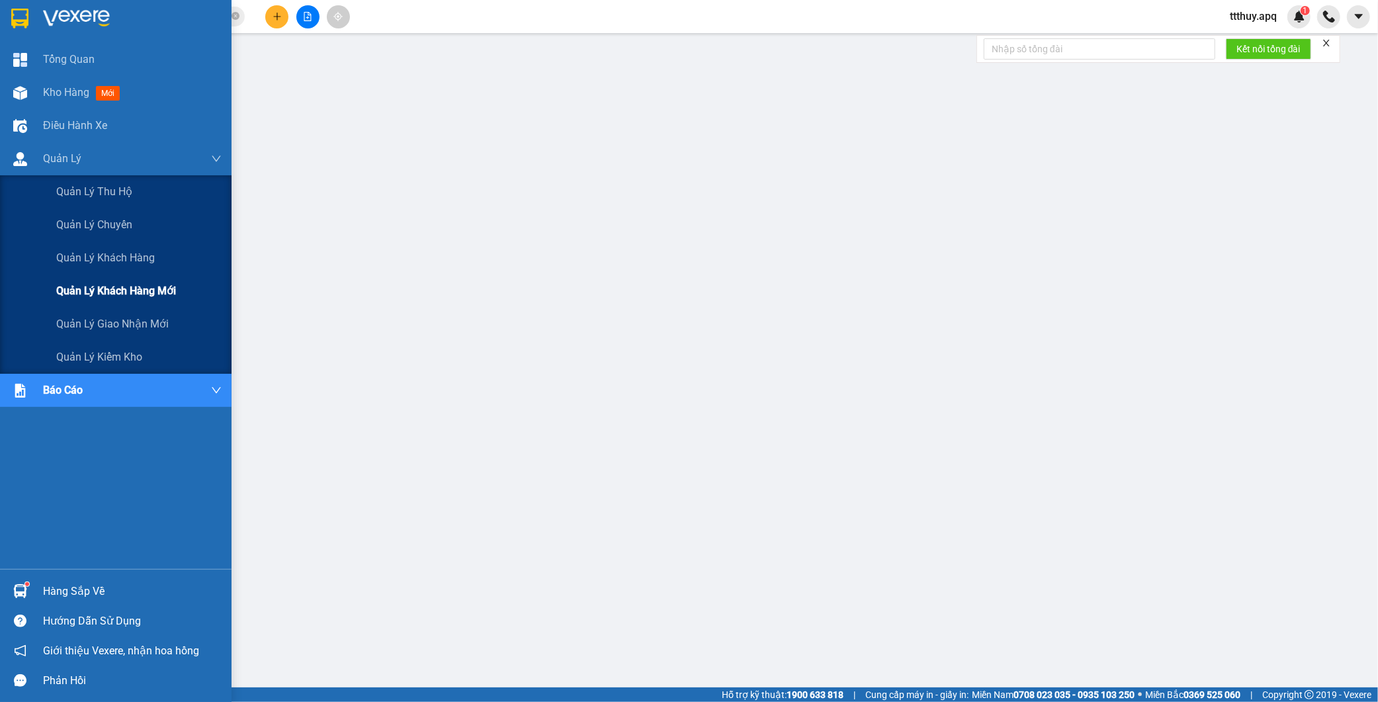
click at [115, 300] on div "Quản lý khách hàng mới" at bounding box center [138, 291] width 165 height 33
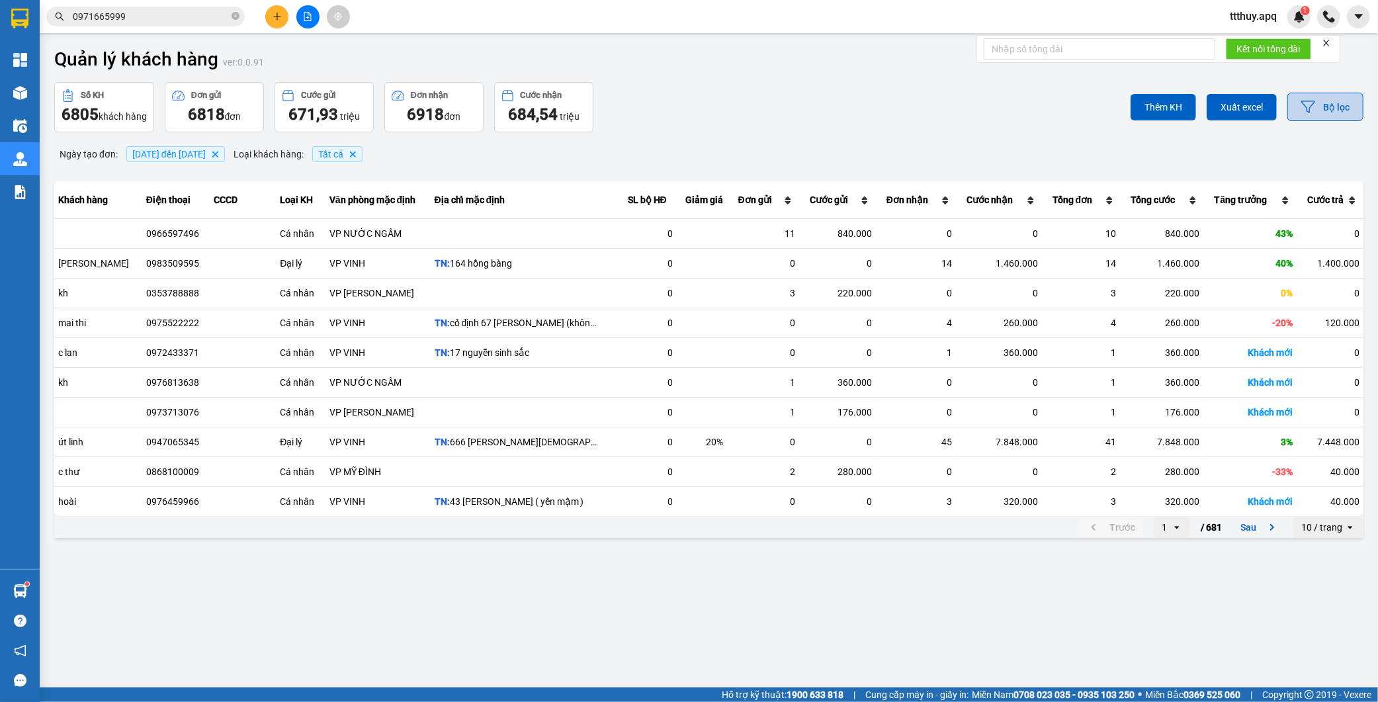
click at [1334, 114] on button "Bộ lọc" at bounding box center [1326, 107] width 76 height 28
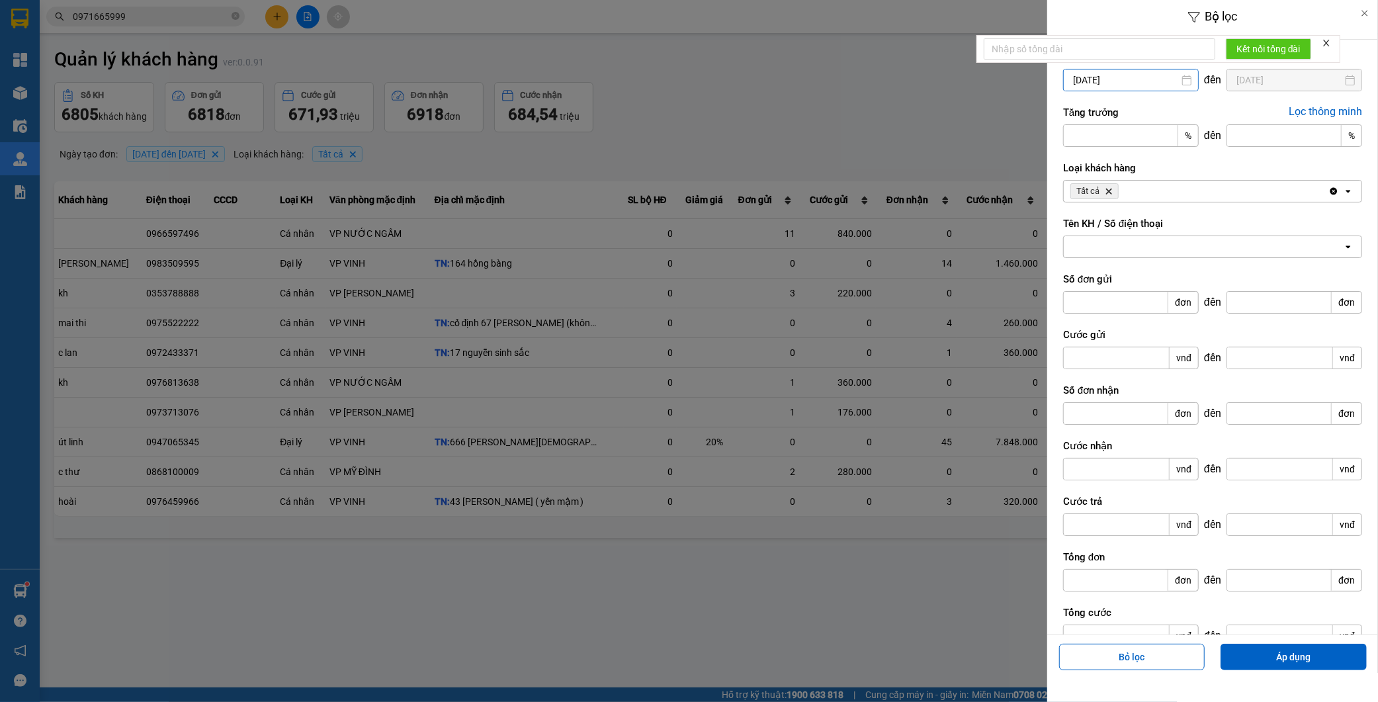
click at [1127, 77] on input "[DATE]" at bounding box center [1131, 79] width 134 height 21
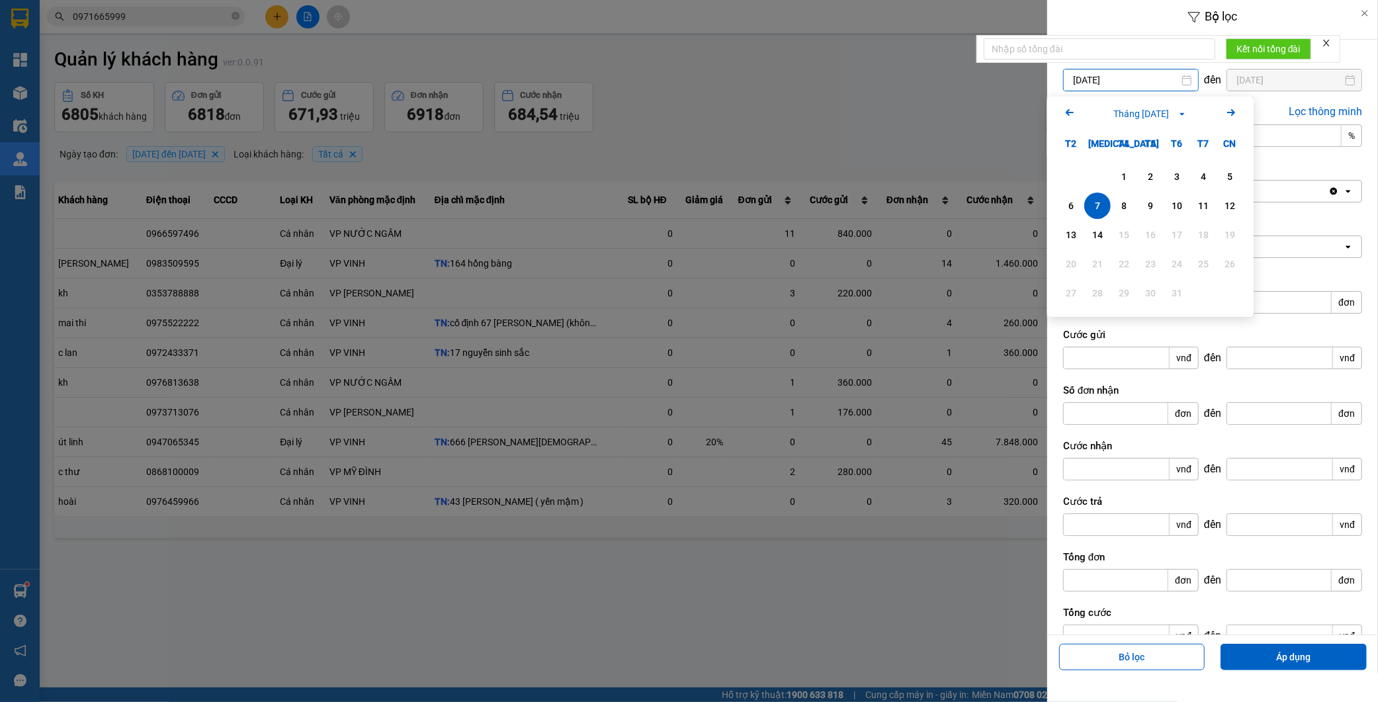
click at [1069, 114] on icon "Previous month." at bounding box center [1070, 112] width 8 height 7
click at [1175, 175] on div "1" at bounding box center [1177, 177] width 19 height 16
type input "[DATE]"
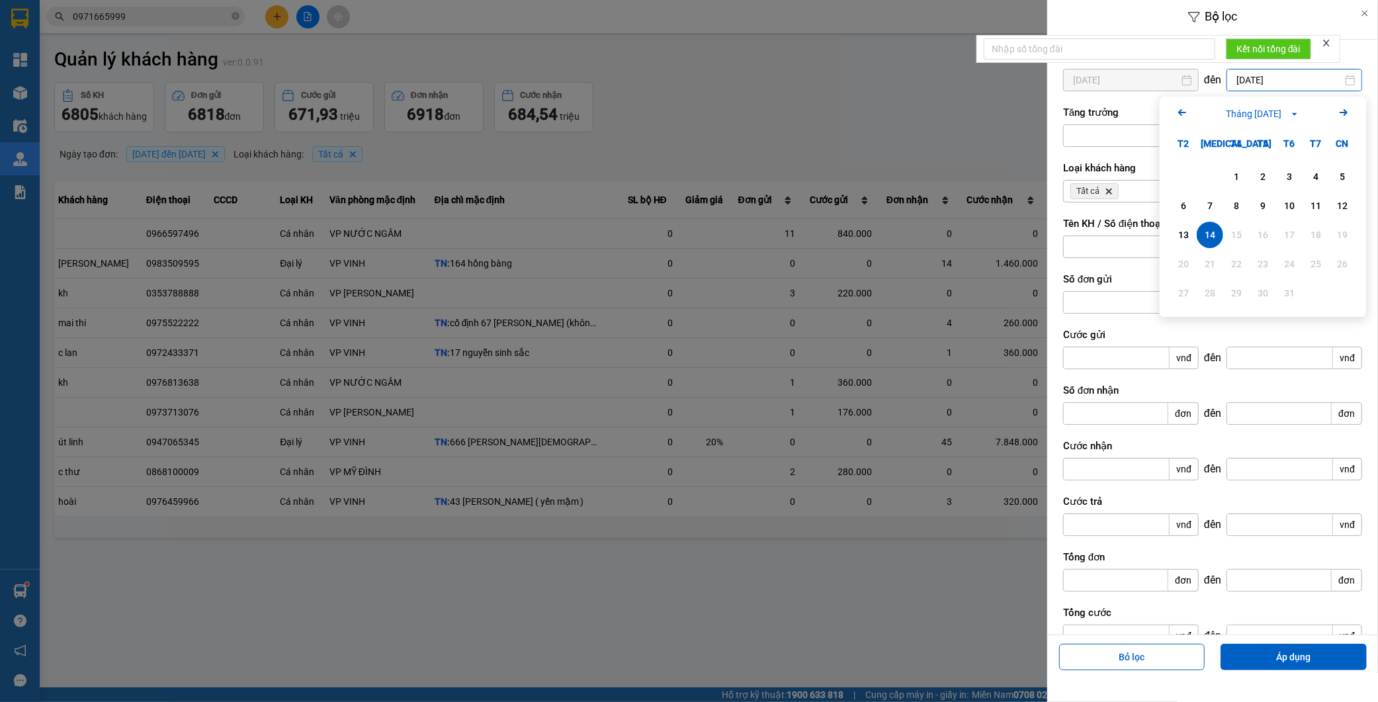
click at [1273, 84] on input "[DATE]" at bounding box center [1295, 79] width 134 height 21
click at [1185, 114] on icon "Arrow Left" at bounding box center [1183, 113] width 16 height 16
click at [1340, 300] on div "31" at bounding box center [1342, 293] width 19 height 16
type input "[DATE]"
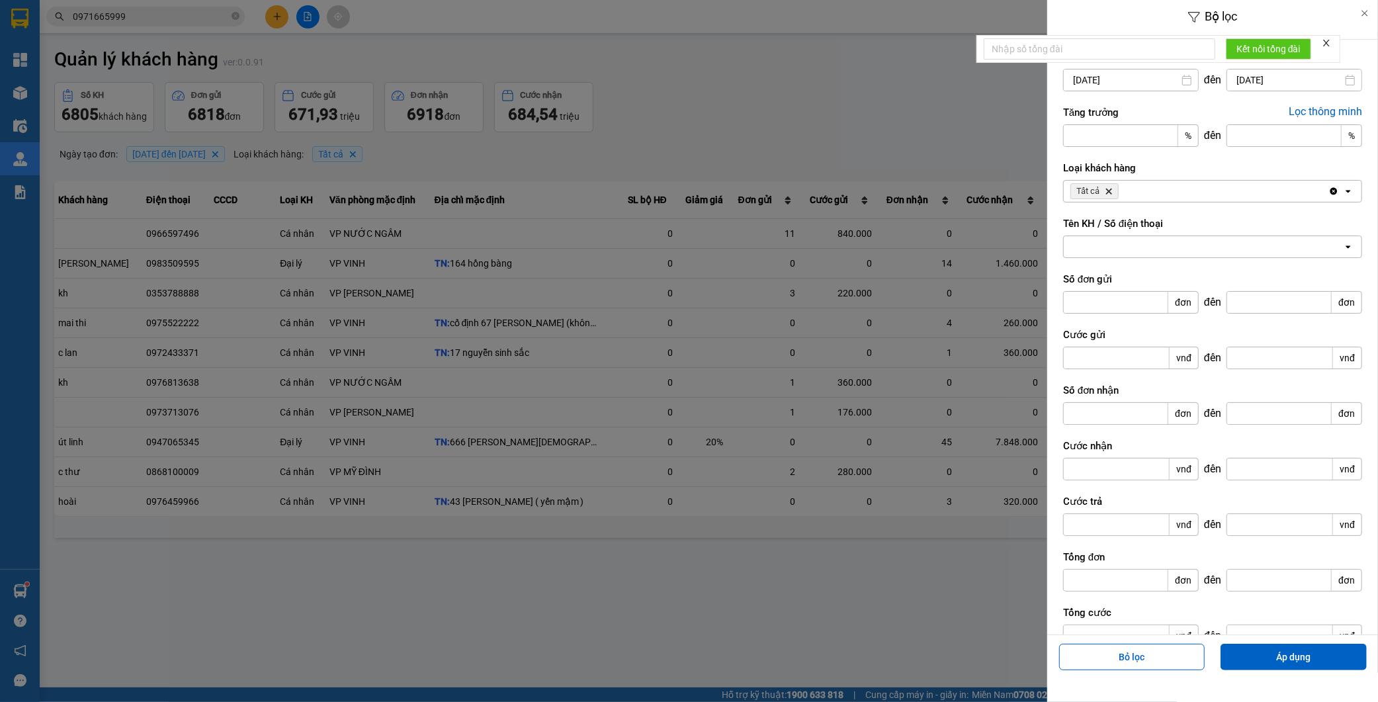
click at [1182, 241] on div at bounding box center [1203, 246] width 279 height 21
paste input "0912128229"
click at [1171, 246] on div "0912128229 0912128229" at bounding box center [1203, 246] width 279 height 21
type input "0912128229"
click at [848, 590] on div at bounding box center [689, 351] width 1378 height 702
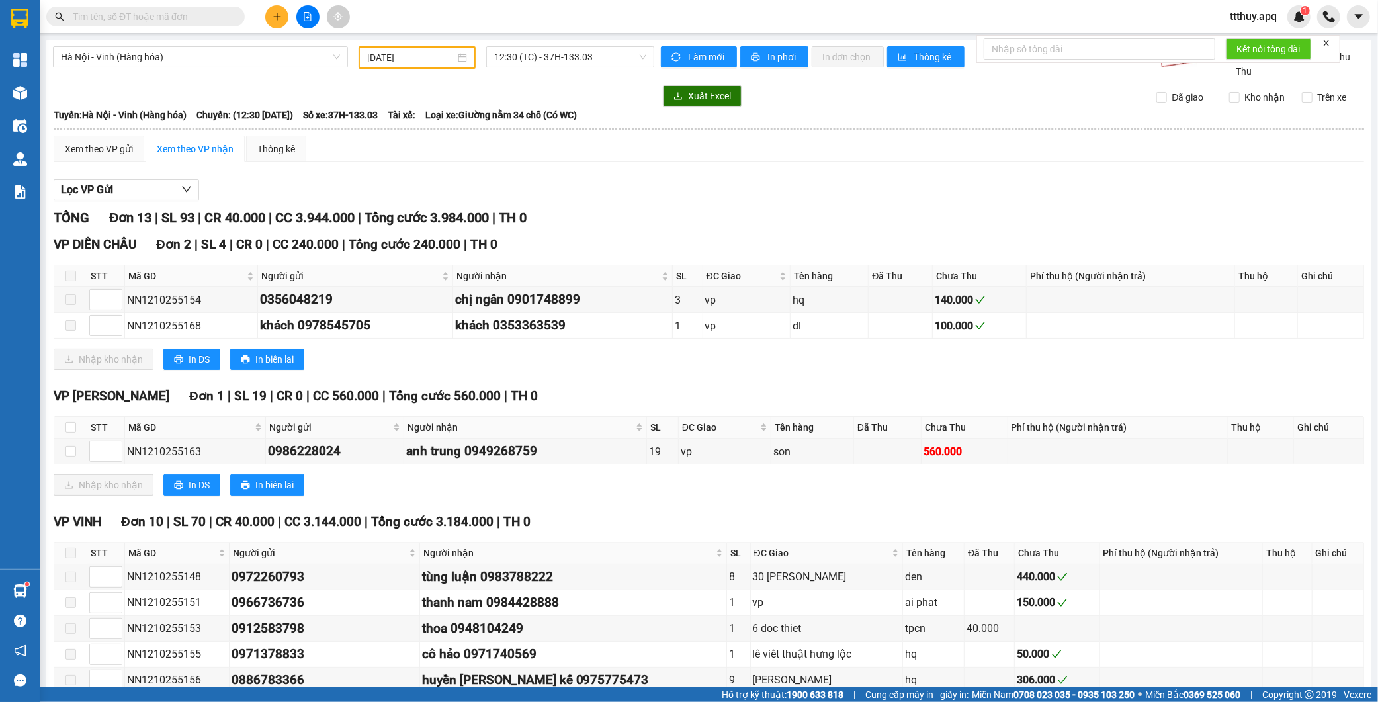
click at [114, 21] on input "text" at bounding box center [151, 16] width 156 height 15
paste input "0912128229"
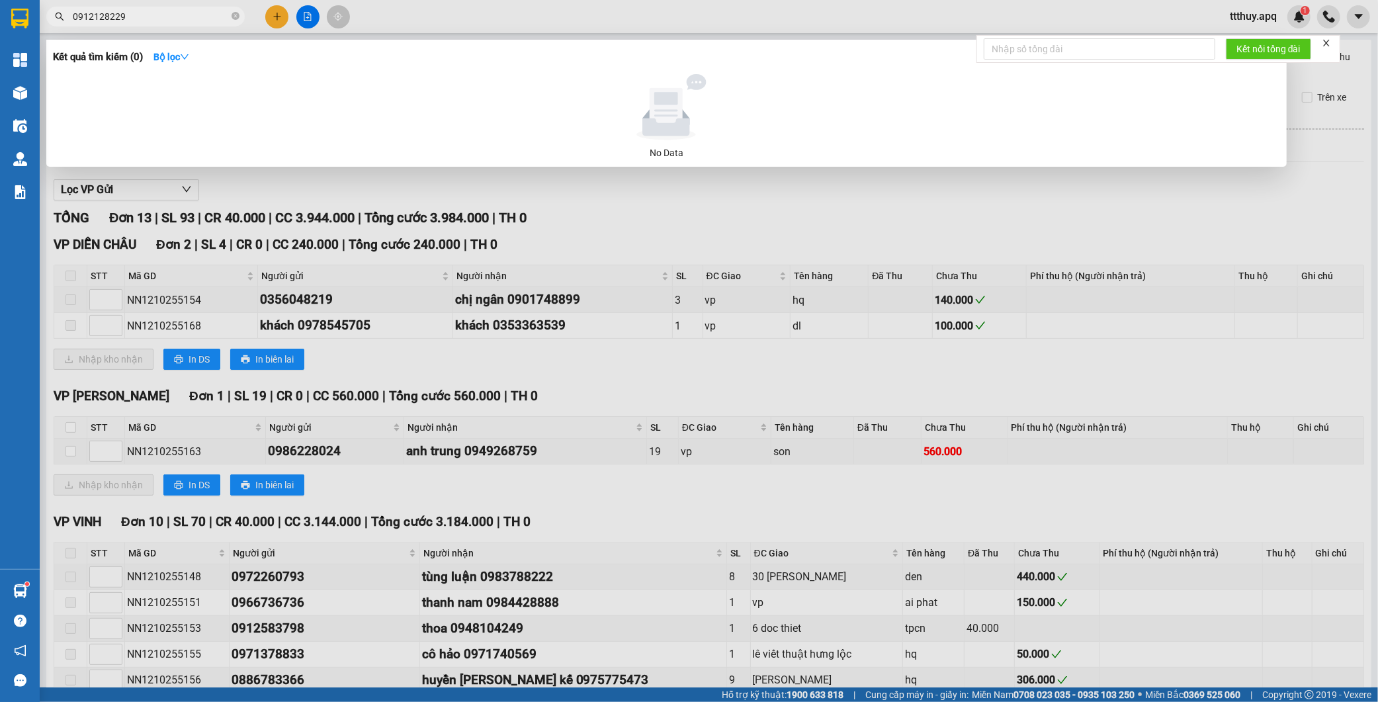
type input "0912128229"
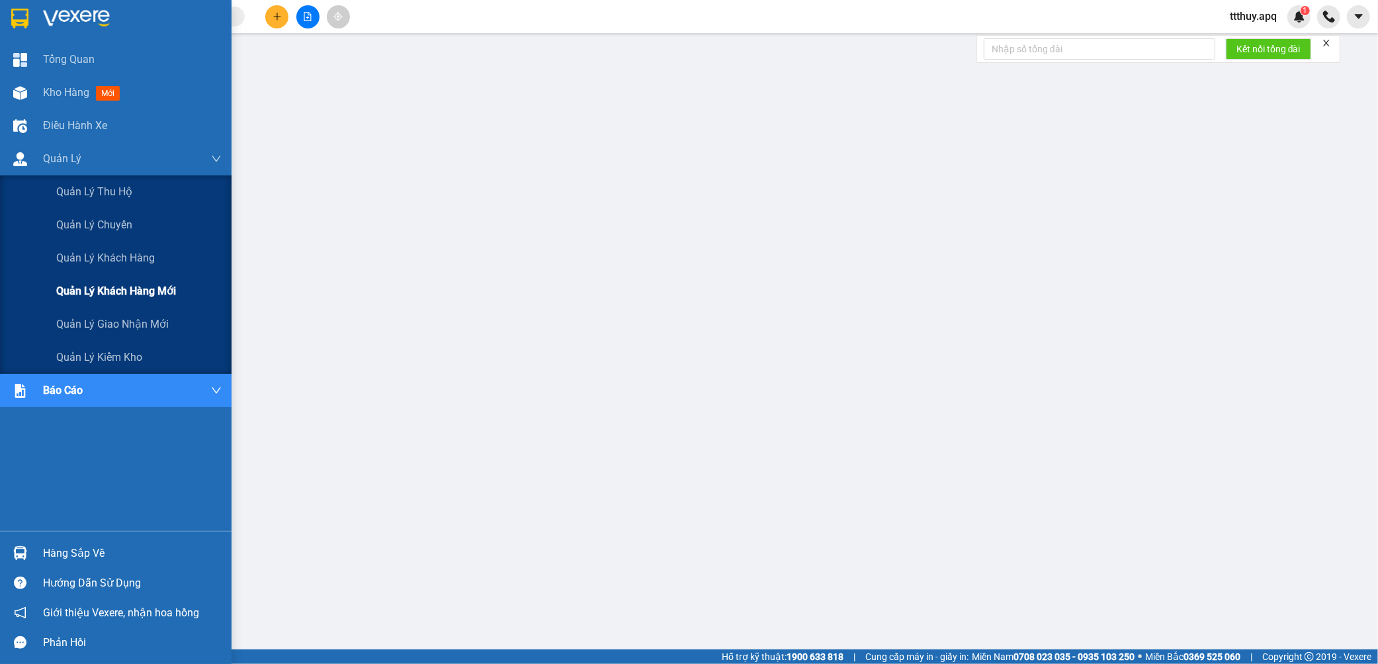
click at [97, 294] on span "Quản lý khách hàng mới" at bounding box center [116, 291] width 120 height 17
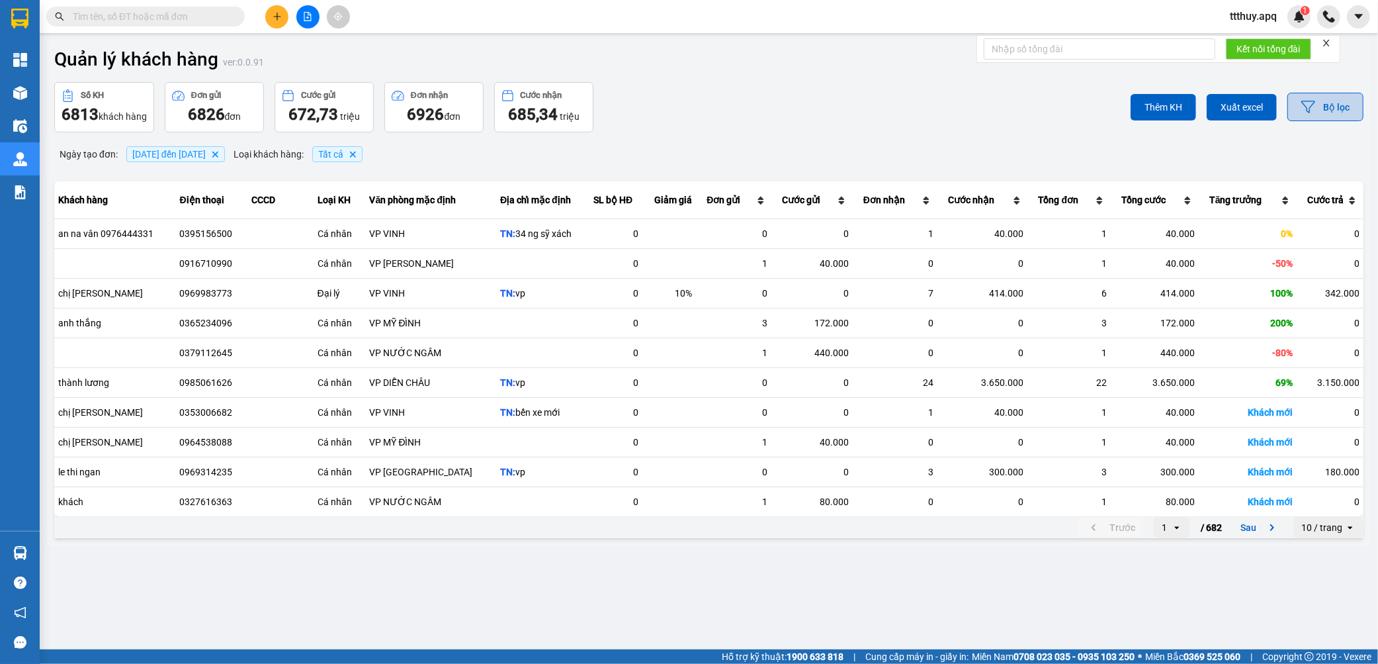
click at [1328, 104] on button "Bộ lọc" at bounding box center [1326, 107] width 76 height 28
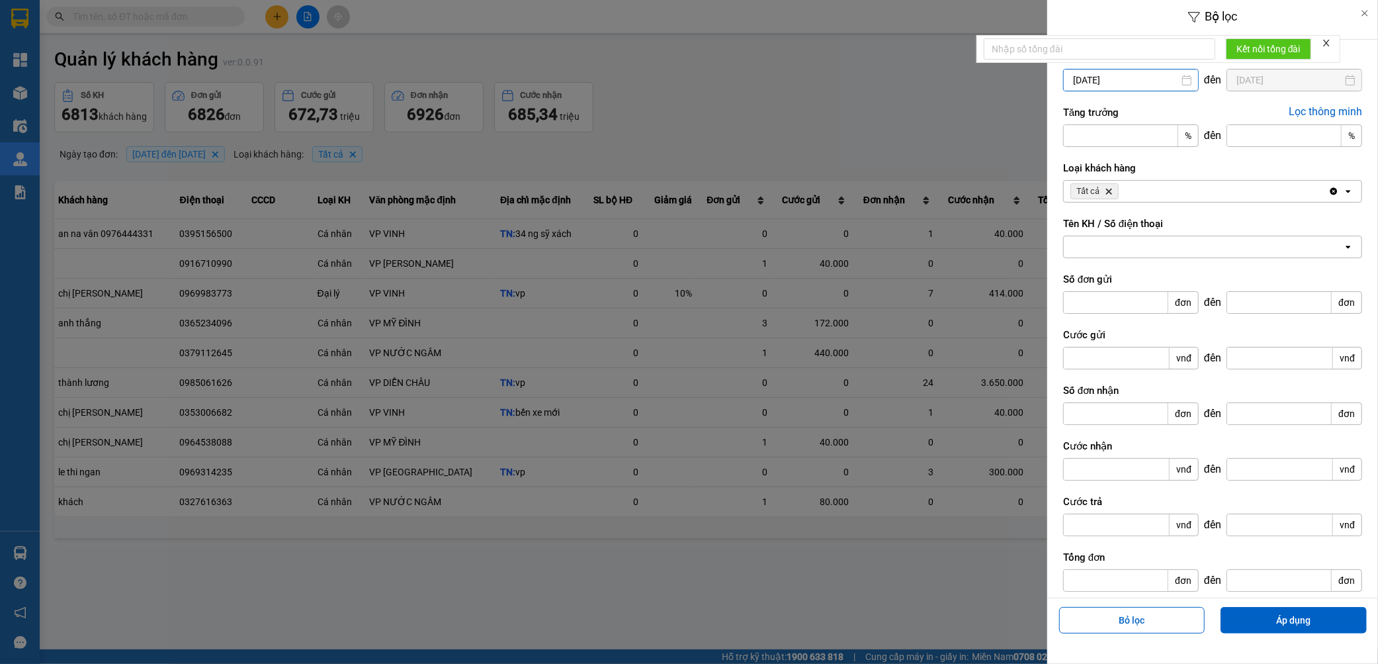
click at [1108, 546] on div "Bộ lọc Ngày tạo đơn 07/10/2025 Press the down arrow key to interact with the ca…" at bounding box center [709, 546] width 1326 height 0
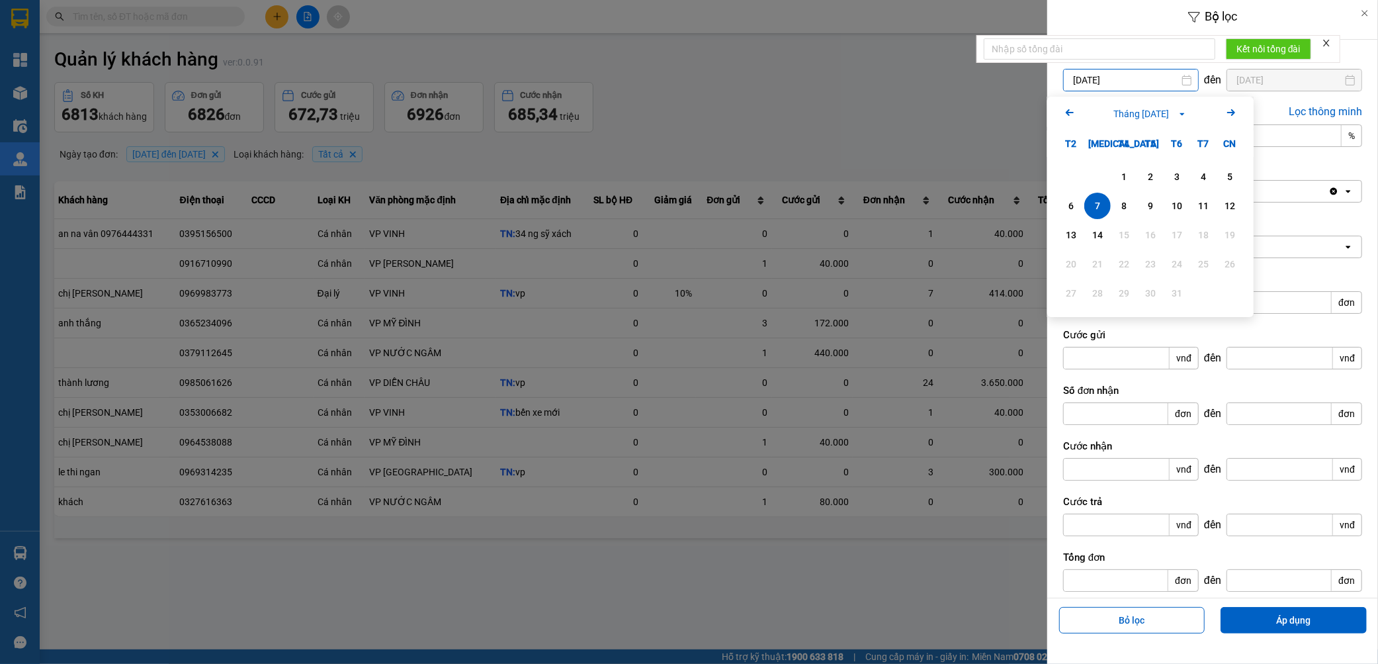
click at [1074, 113] on icon "Arrow Left" at bounding box center [1070, 113] width 16 height 16
click at [1174, 180] on div "1" at bounding box center [1177, 177] width 19 height 16
type input "[DATE]"
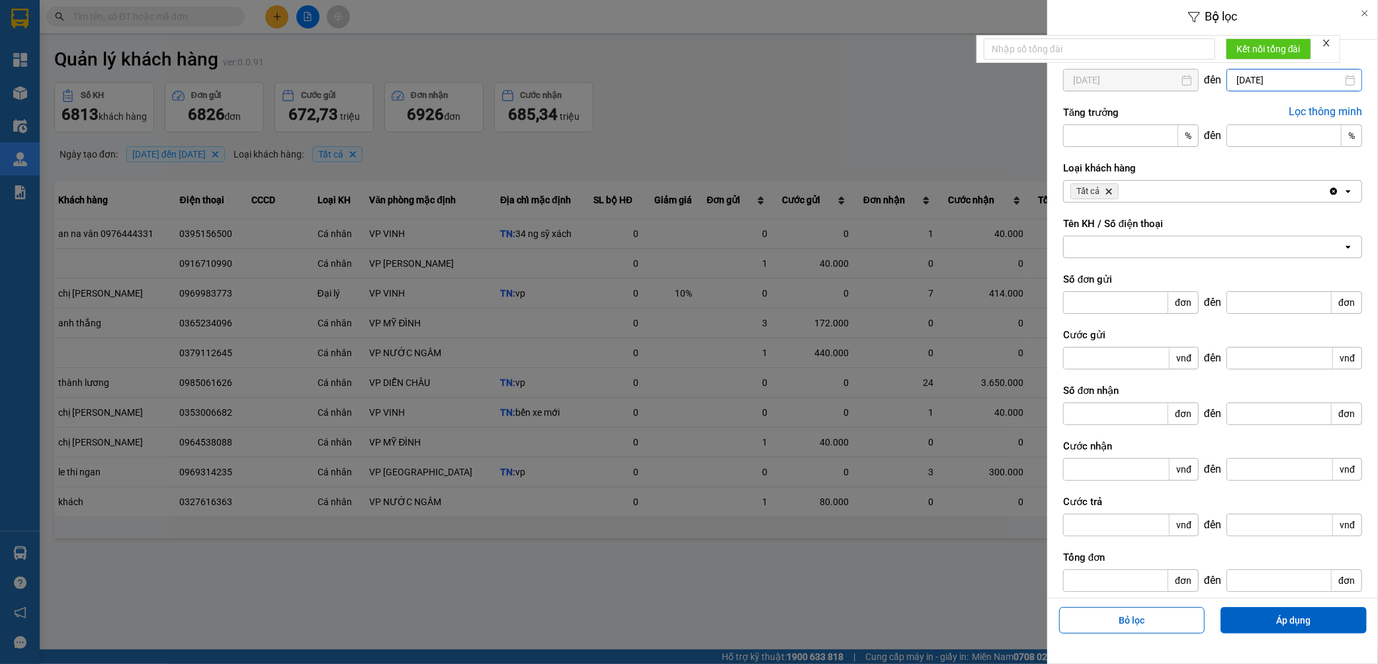
click at [1291, 81] on input "[DATE]" at bounding box center [1295, 79] width 134 height 21
click at [1185, 114] on icon "Arrow Left" at bounding box center [1183, 113] width 16 height 16
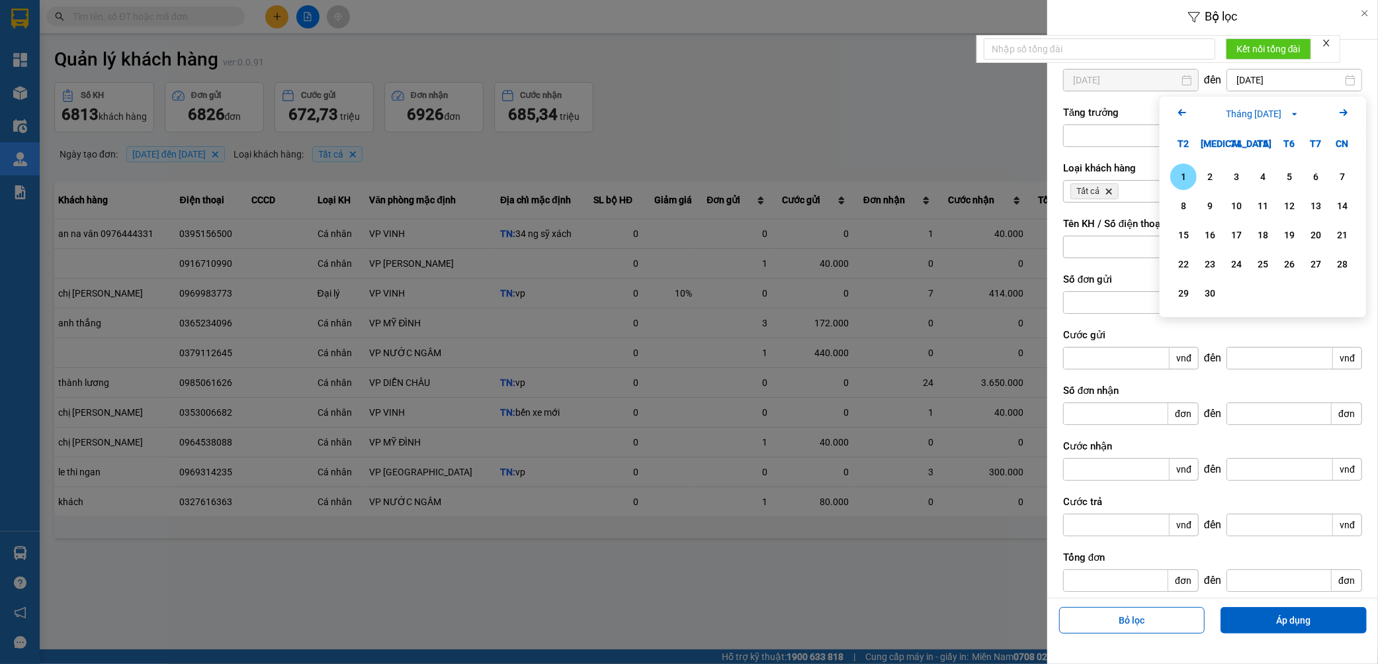
click at [1185, 114] on icon "Arrow Left" at bounding box center [1183, 113] width 16 height 16
click at [1338, 293] on div "31" at bounding box center [1342, 293] width 19 height 16
type input "[DATE]"
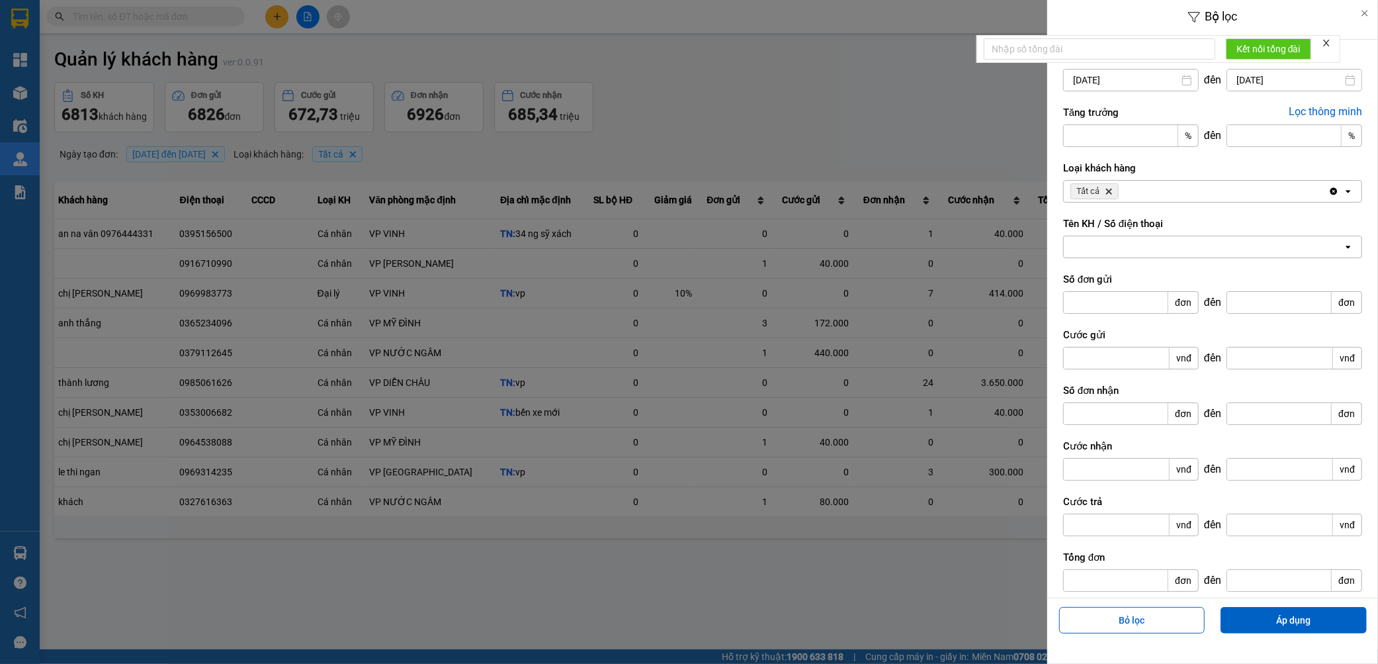
click at [1137, 242] on div at bounding box center [1203, 246] width 279 height 21
paste input "0912128229"
type input "0912128229"
click at [1063, 663] on button "submit" at bounding box center [1068, 668] width 11 height 4
